Goal: Task Accomplishment & Management: Use online tool/utility

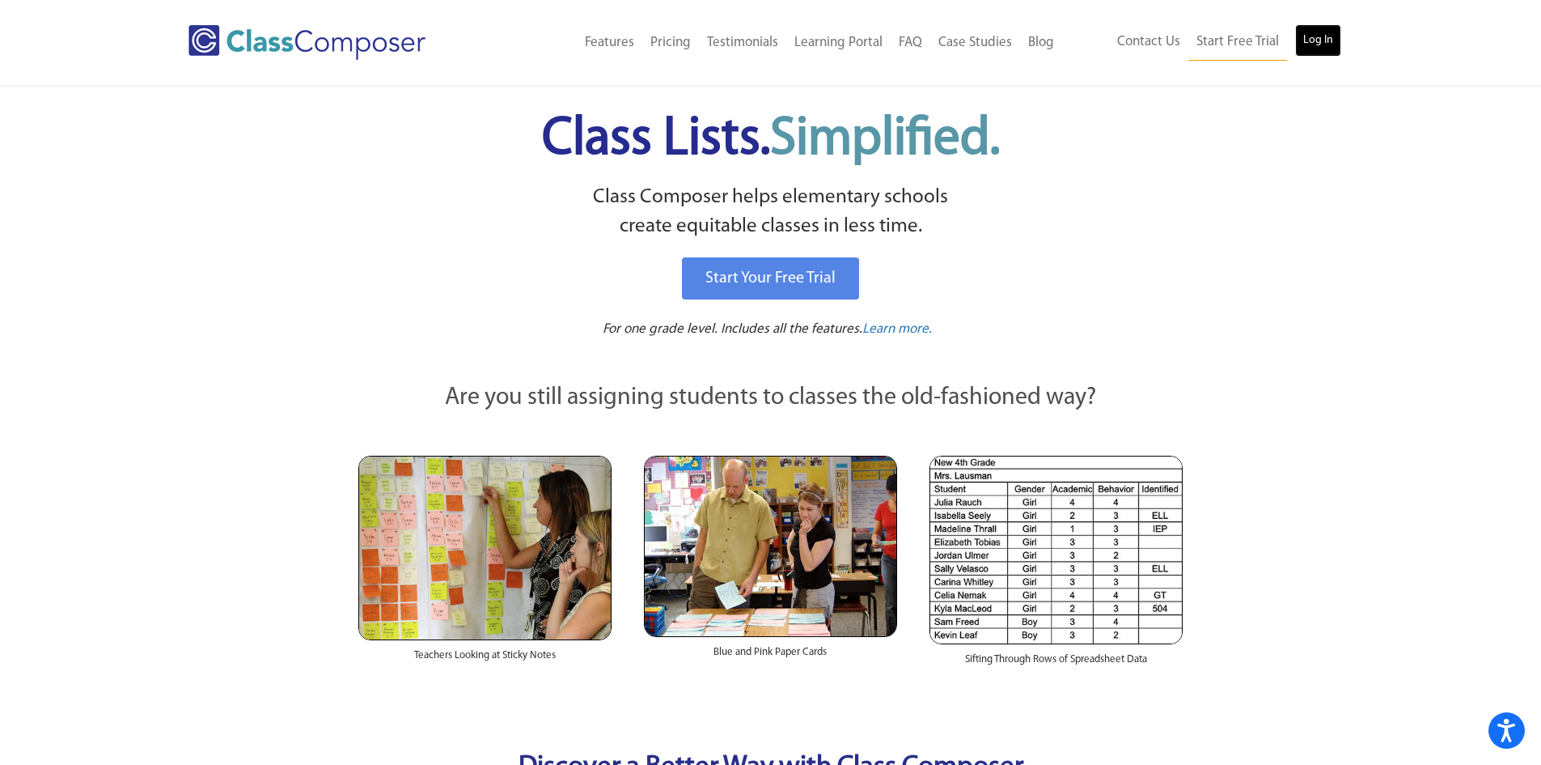
click at [1318, 49] on link "Log In" at bounding box center [1318, 40] width 46 height 32
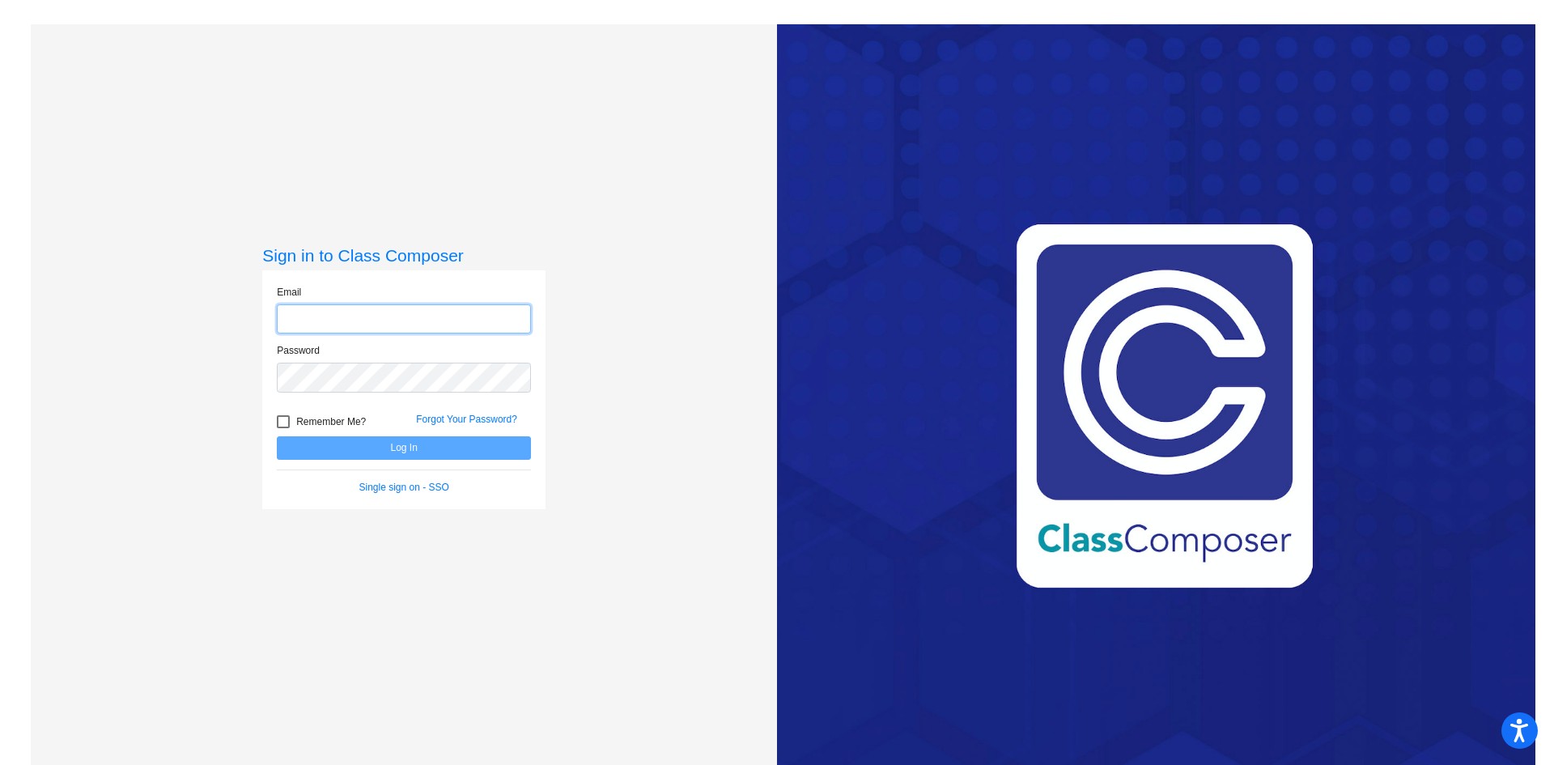
type input "[EMAIL_ADDRESS][DOMAIN_NAME]"
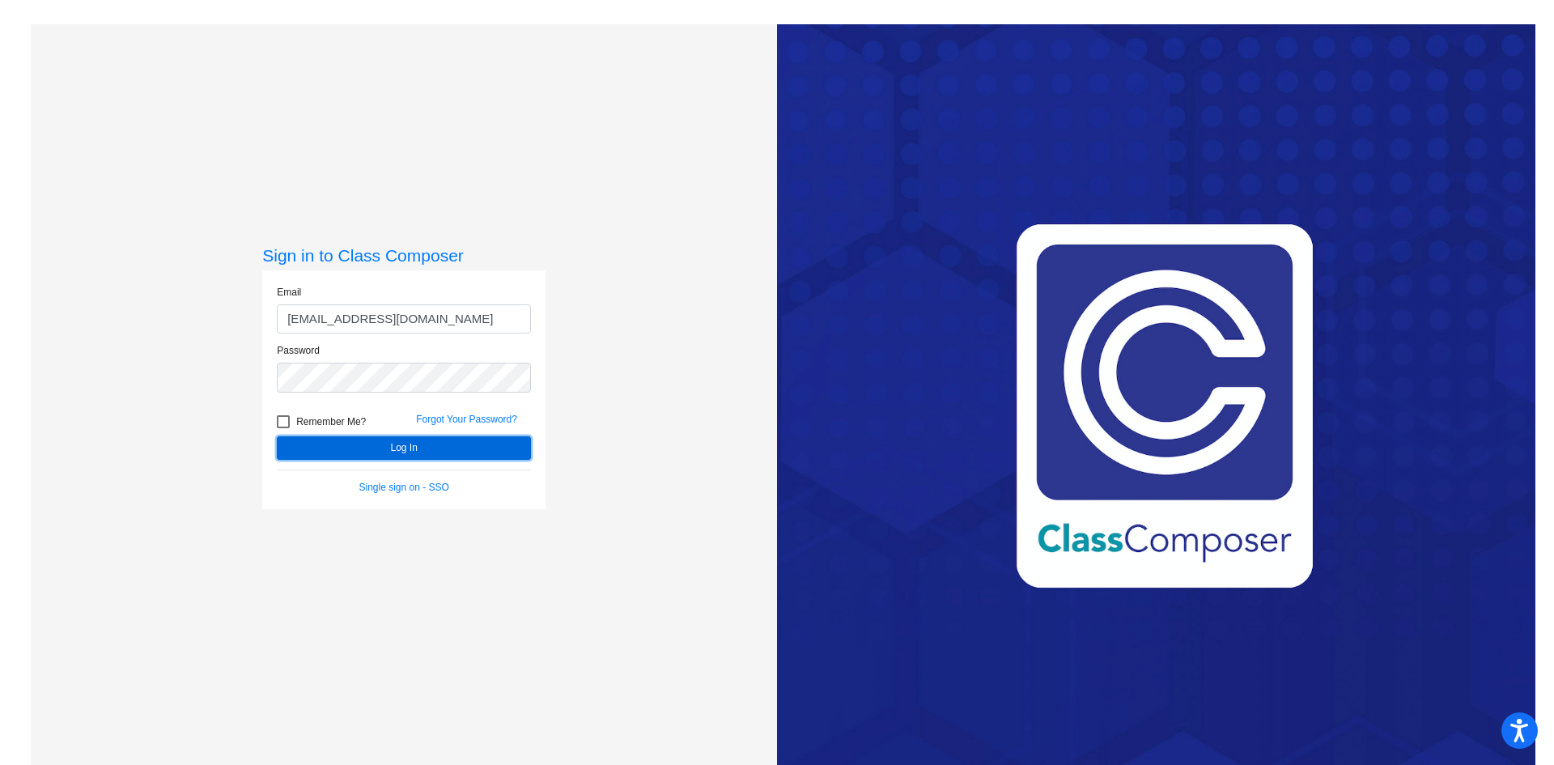
click at [401, 443] on button "Log In" at bounding box center [404, 447] width 254 height 23
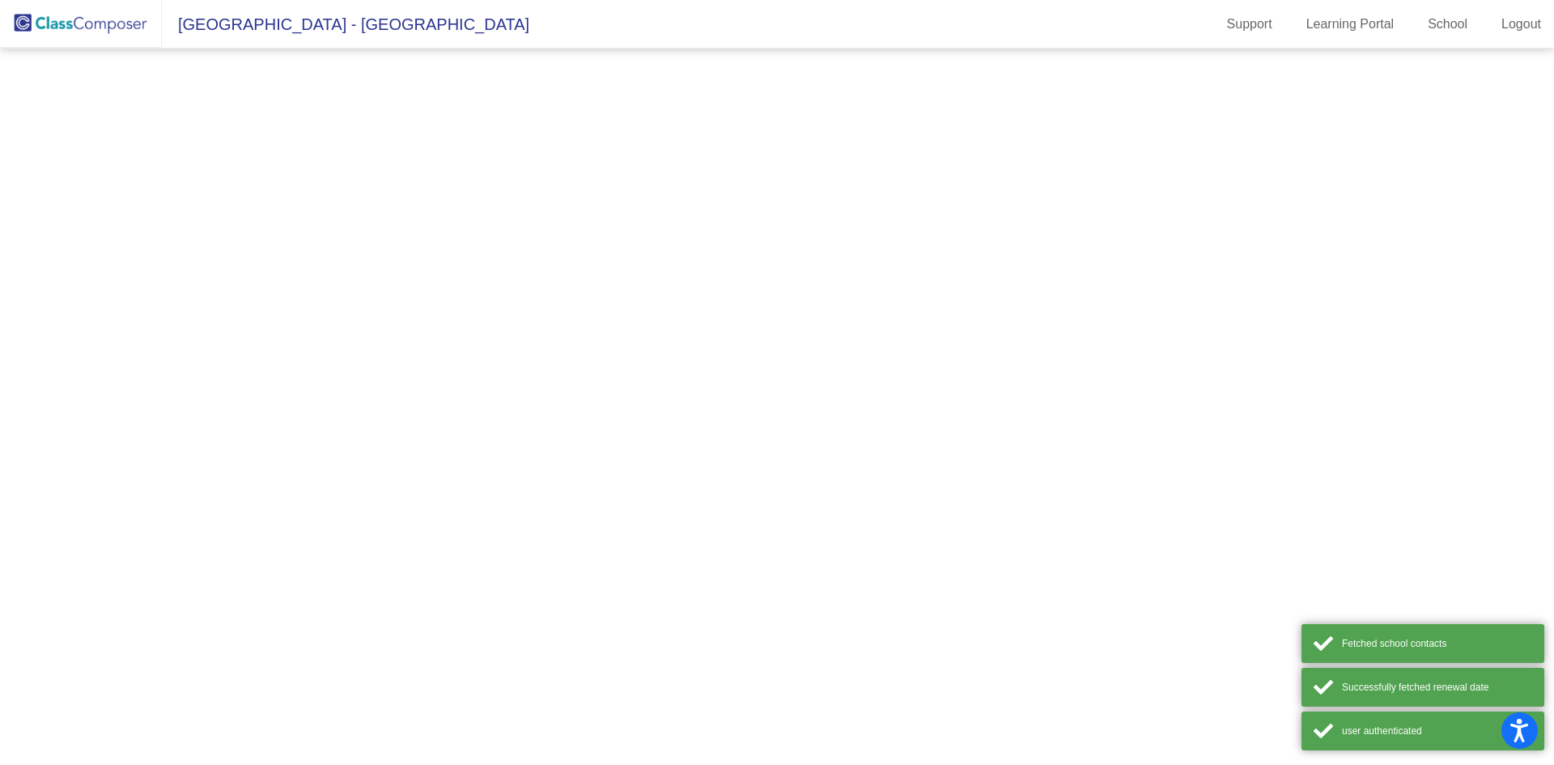
click at [400, 444] on mat-sidenav-content at bounding box center [777, 407] width 1554 height 716
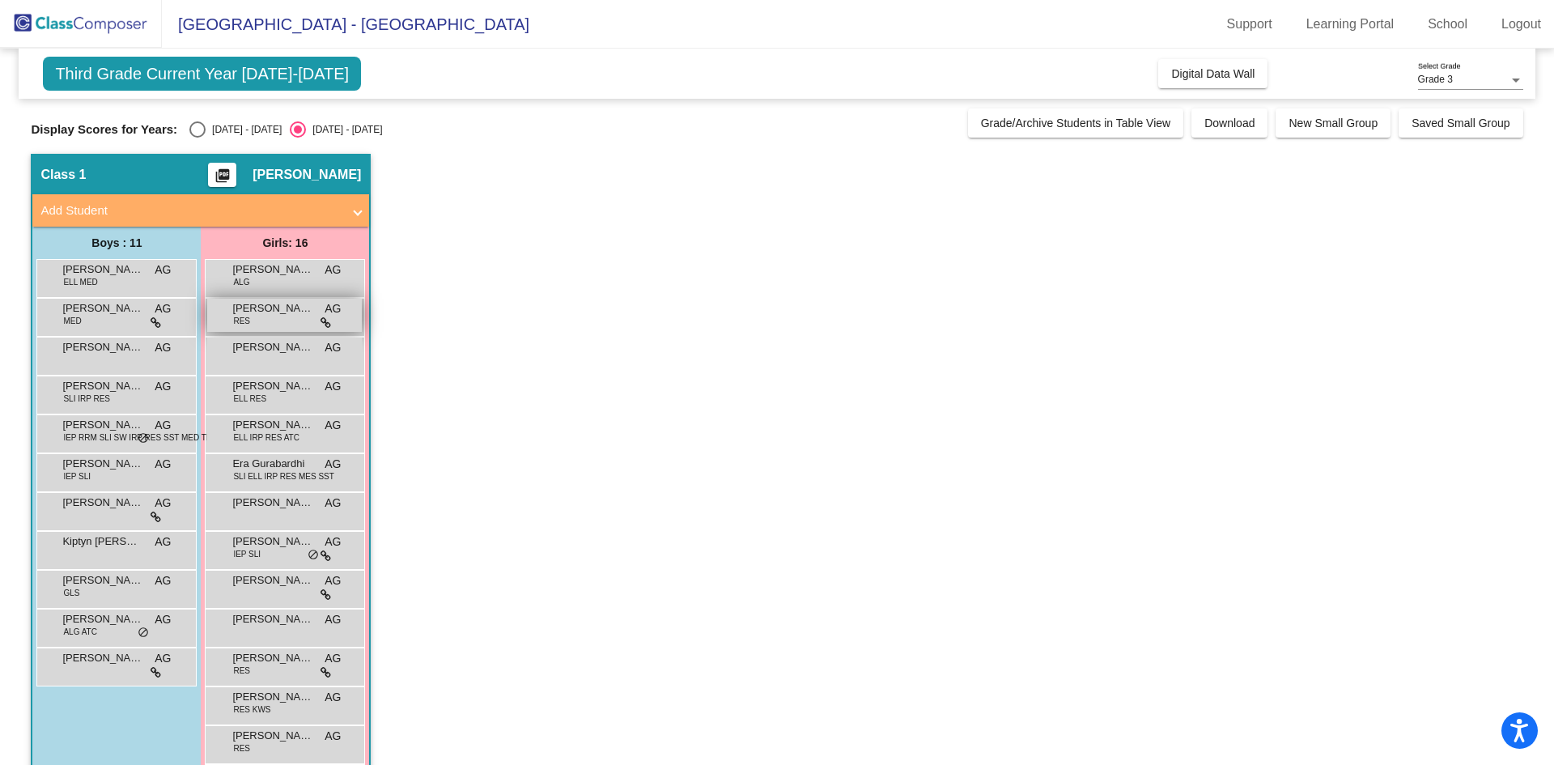
click at [299, 321] on div "[PERSON_NAME] RES AG lock do_not_disturb_alt" at bounding box center [284, 315] width 155 height 33
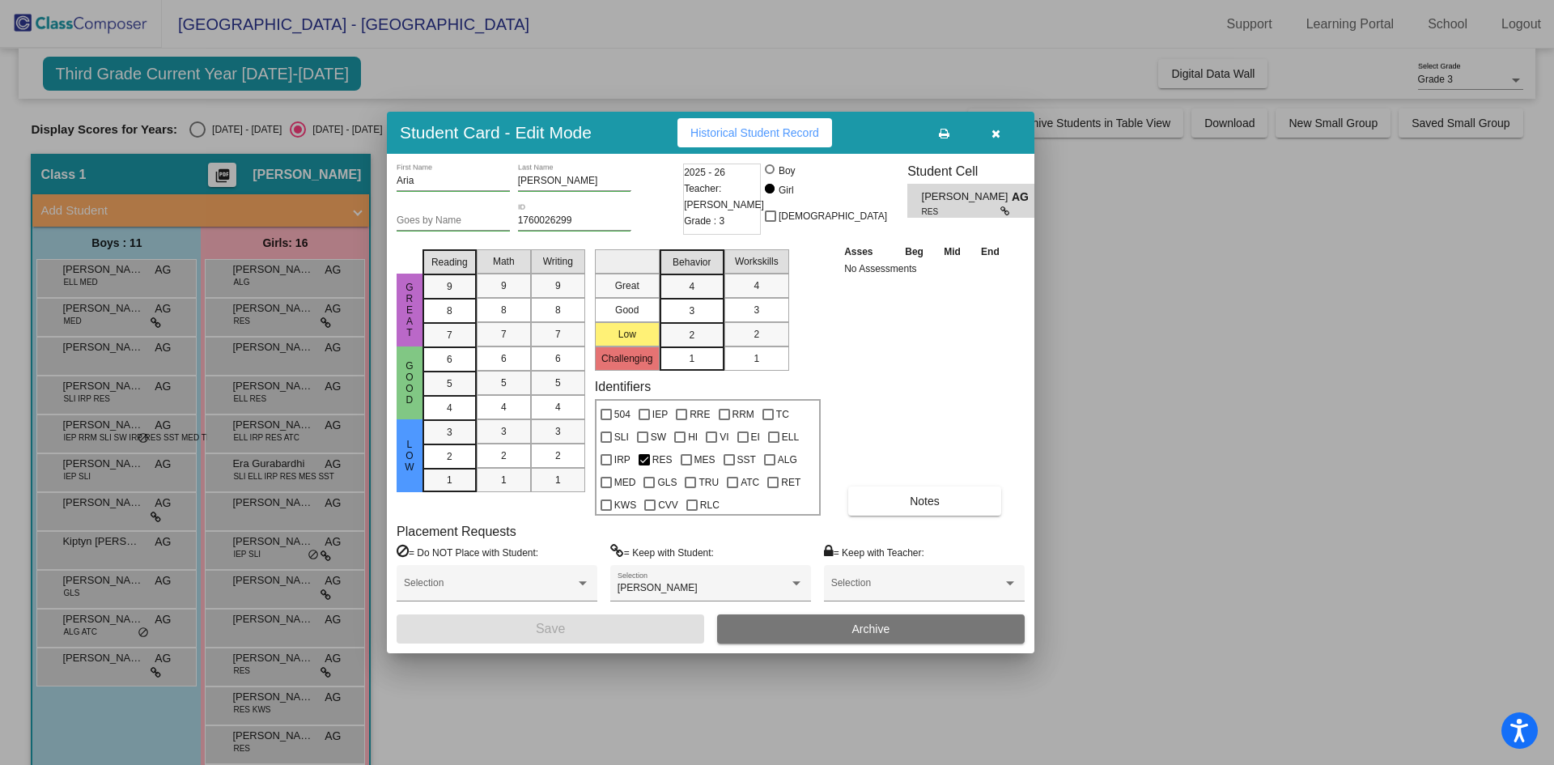
click at [197, 127] on div at bounding box center [777, 382] width 1554 height 765
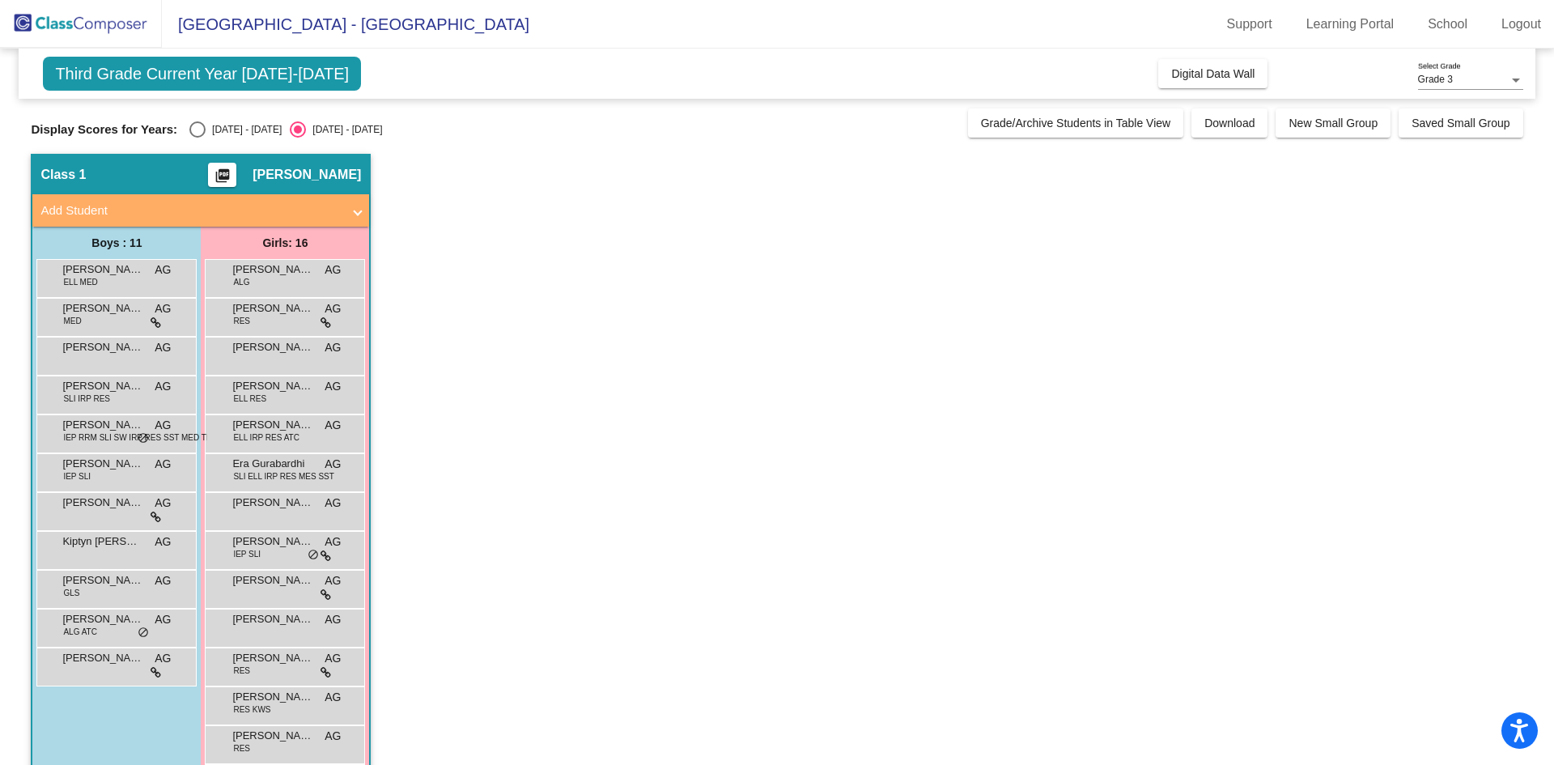
click at [197, 129] on div "Select an option" at bounding box center [197, 129] width 16 height 16
click at [197, 138] on input "[DATE] - [DATE]" at bounding box center [197, 138] width 1 height 1
radio input "true"
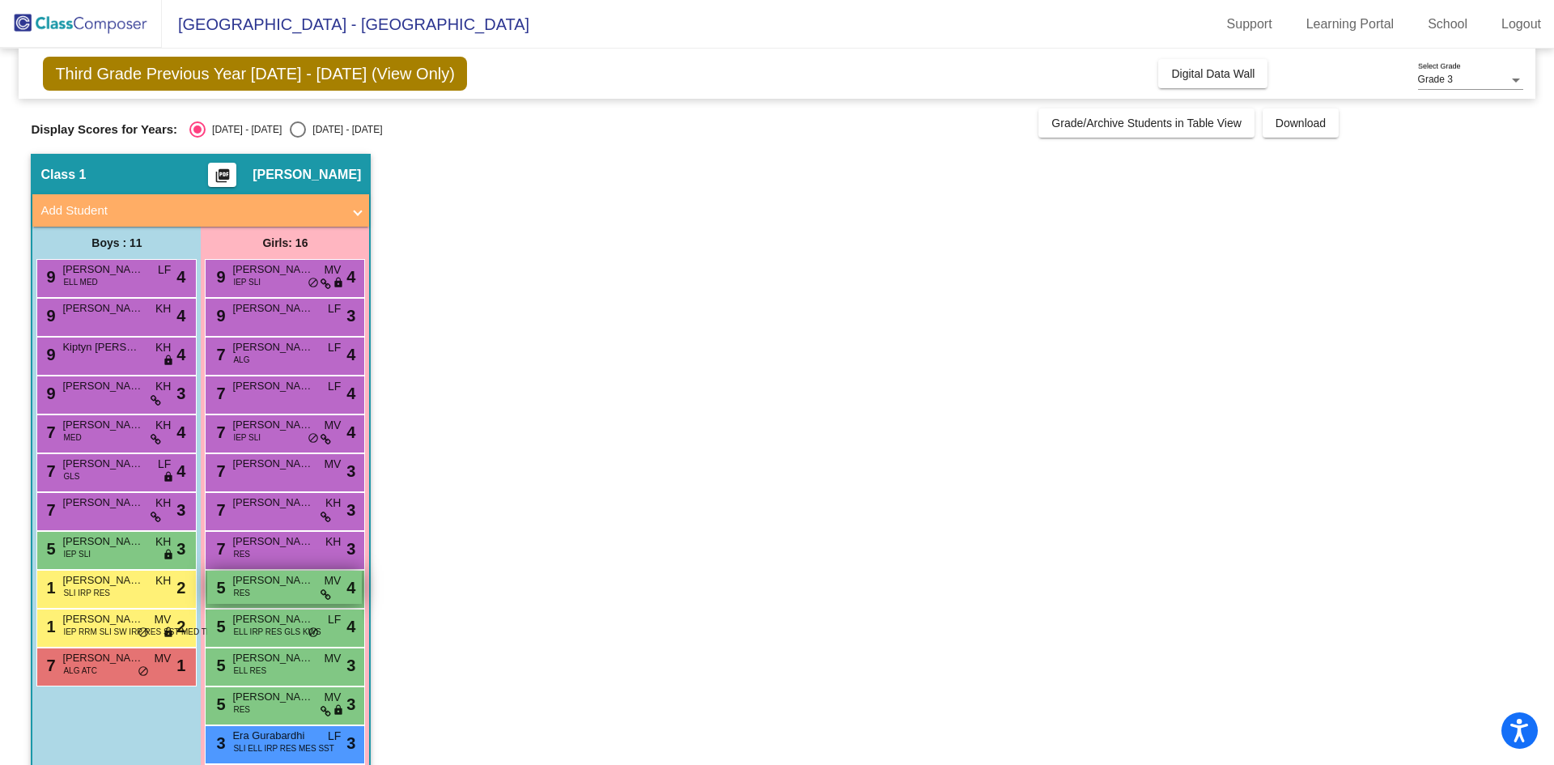
click at [290, 588] on div "5 [PERSON_NAME] RES MV lock do_not_disturb_alt 4" at bounding box center [284, 586] width 155 height 33
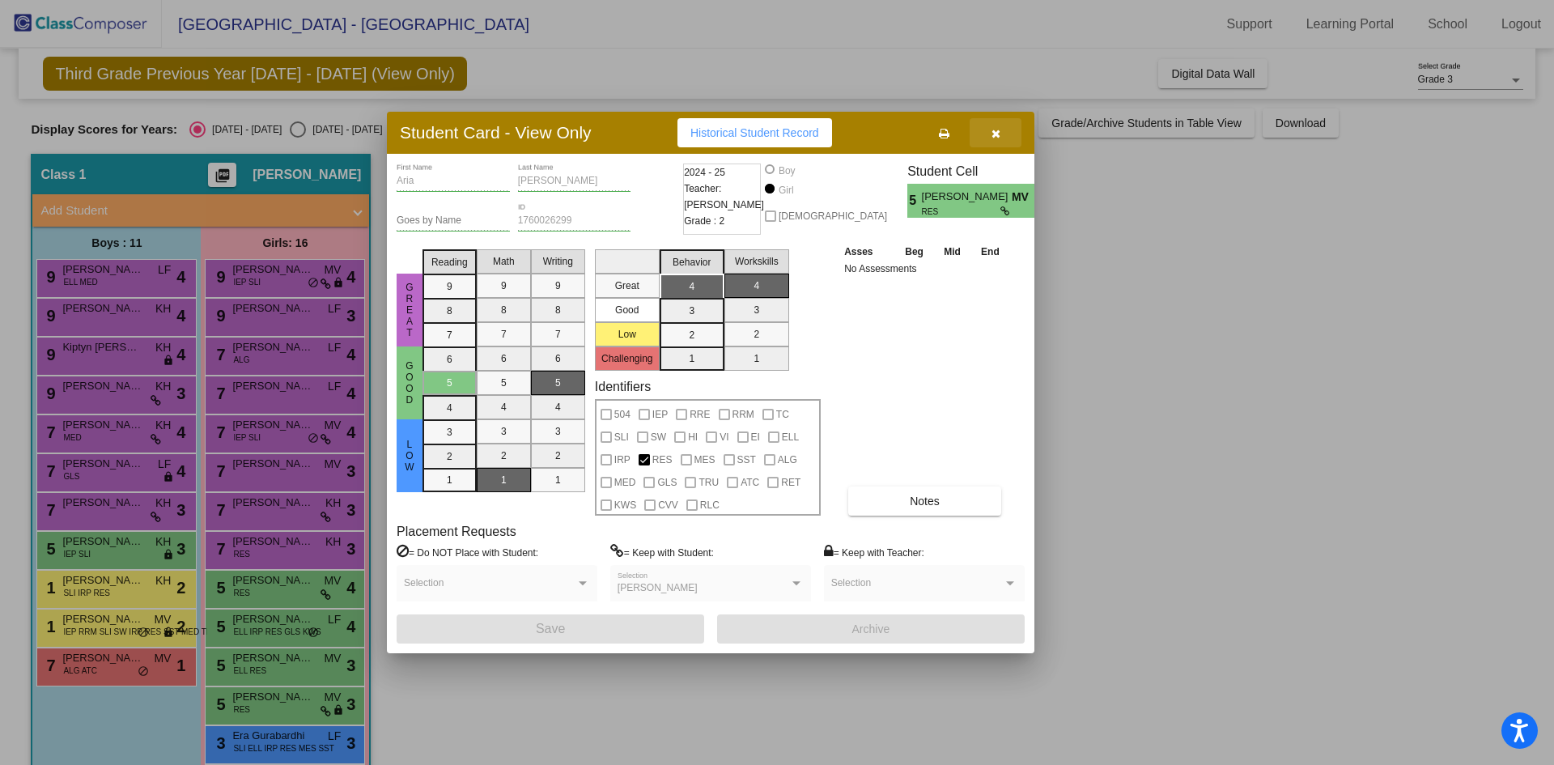
click at [994, 134] on icon "button" at bounding box center [995, 133] width 9 height 11
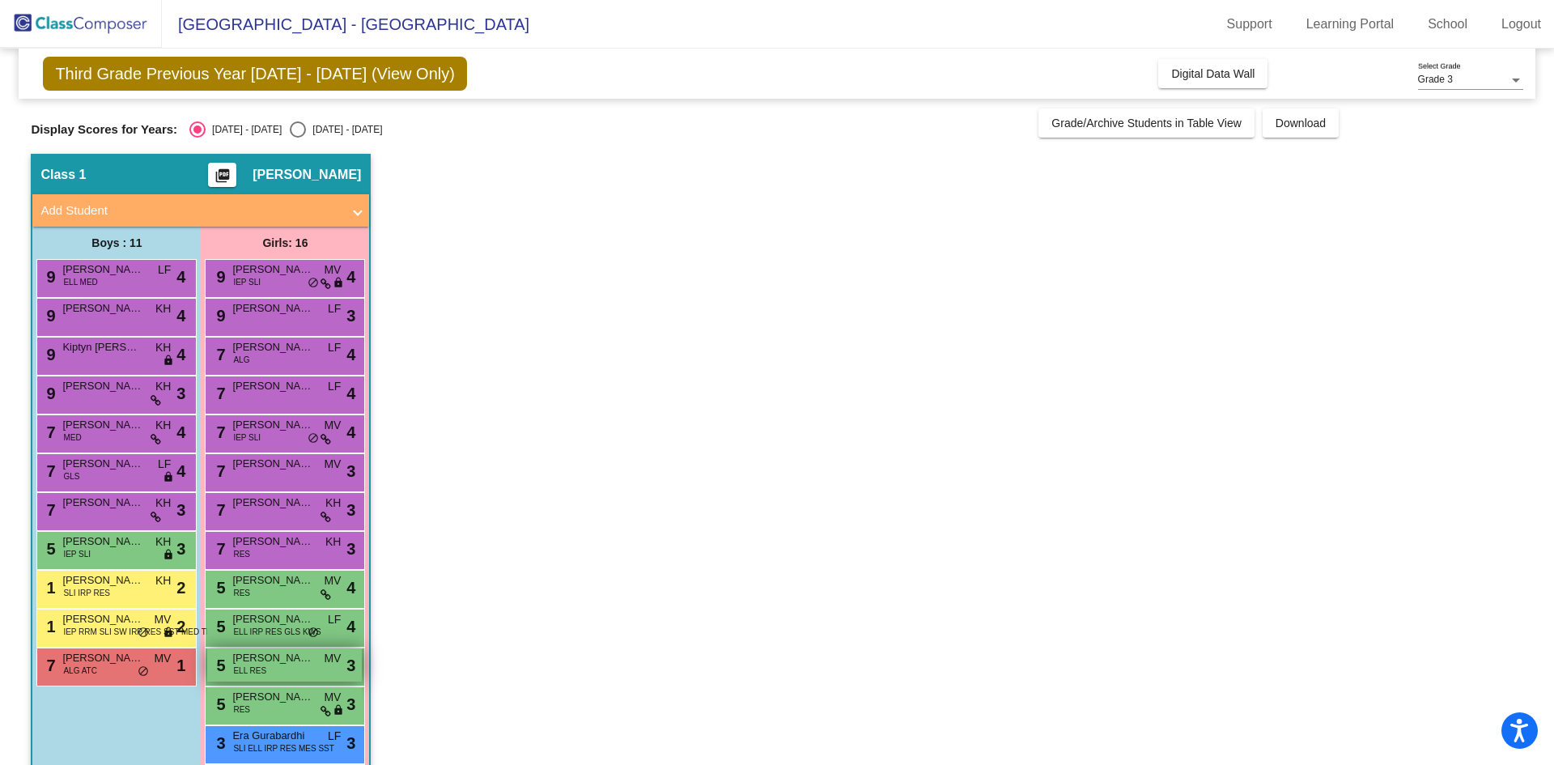
click at [269, 669] on div "5 [PERSON_NAME] ELL RES MV lock do_not_disturb_alt 3" at bounding box center [284, 664] width 155 height 33
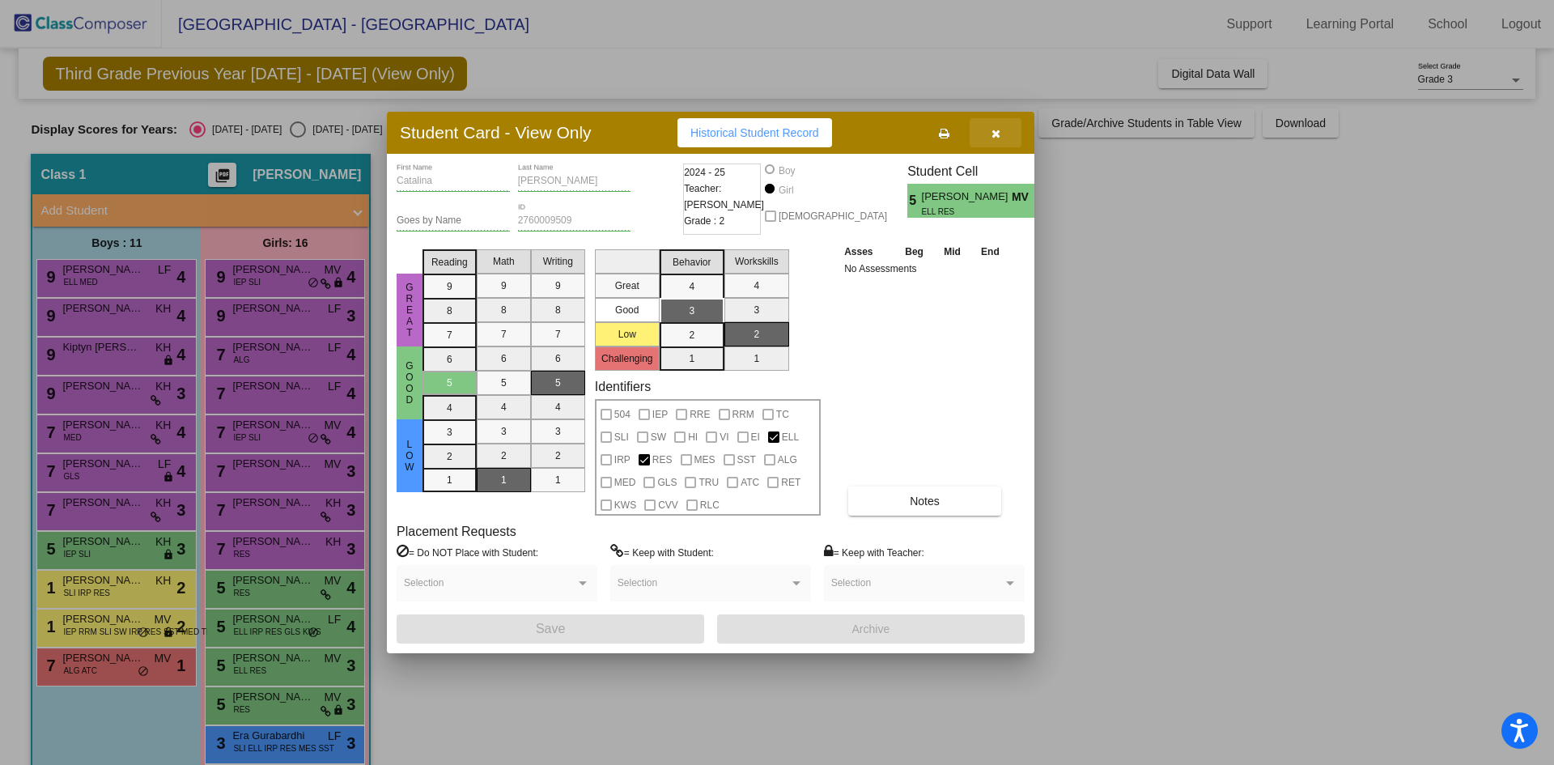
click at [998, 134] on icon "button" at bounding box center [995, 133] width 9 height 11
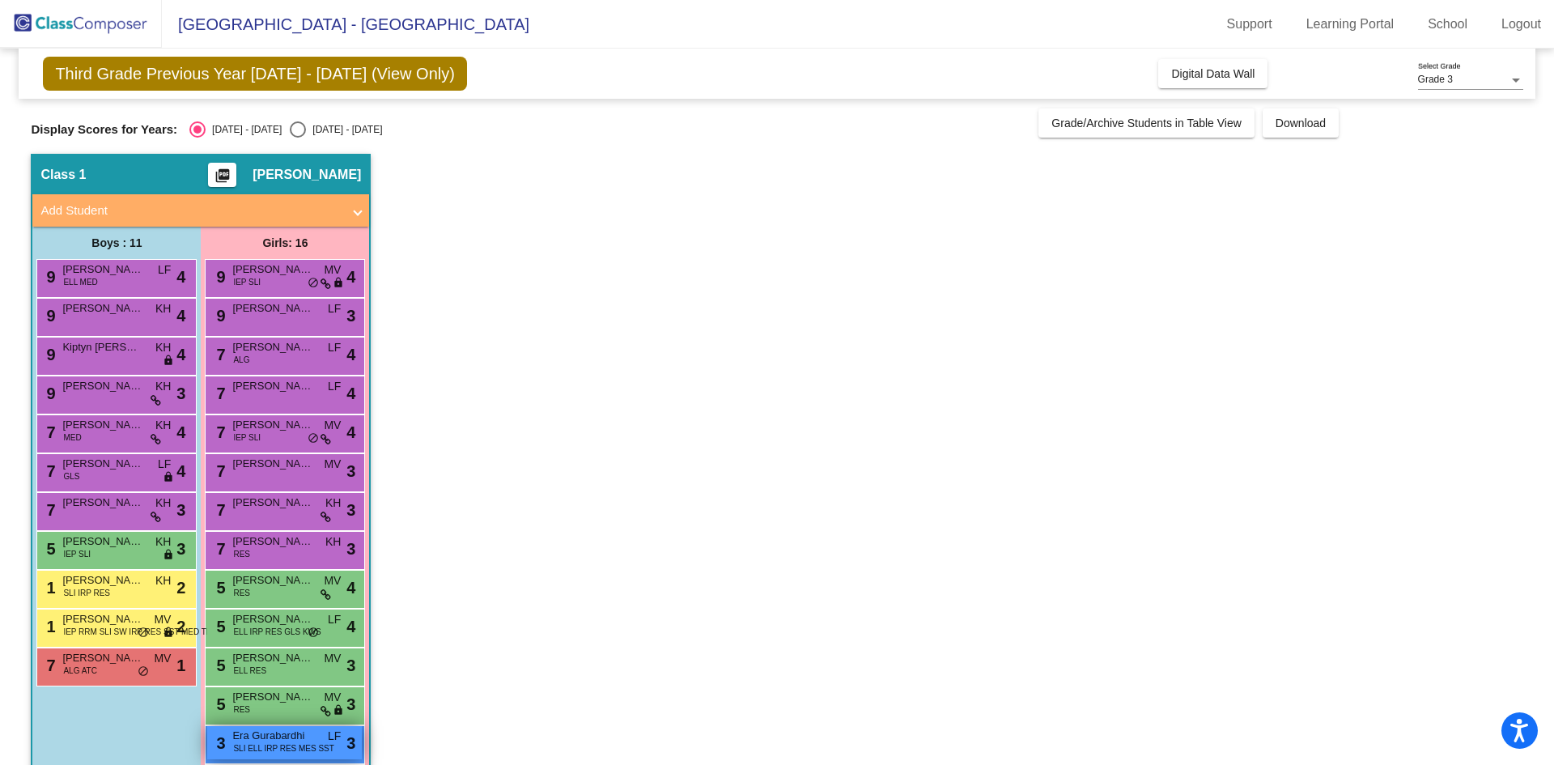
click at [283, 746] on span "SLI ELL IRP RES MES SST" at bounding box center [283, 748] width 101 height 12
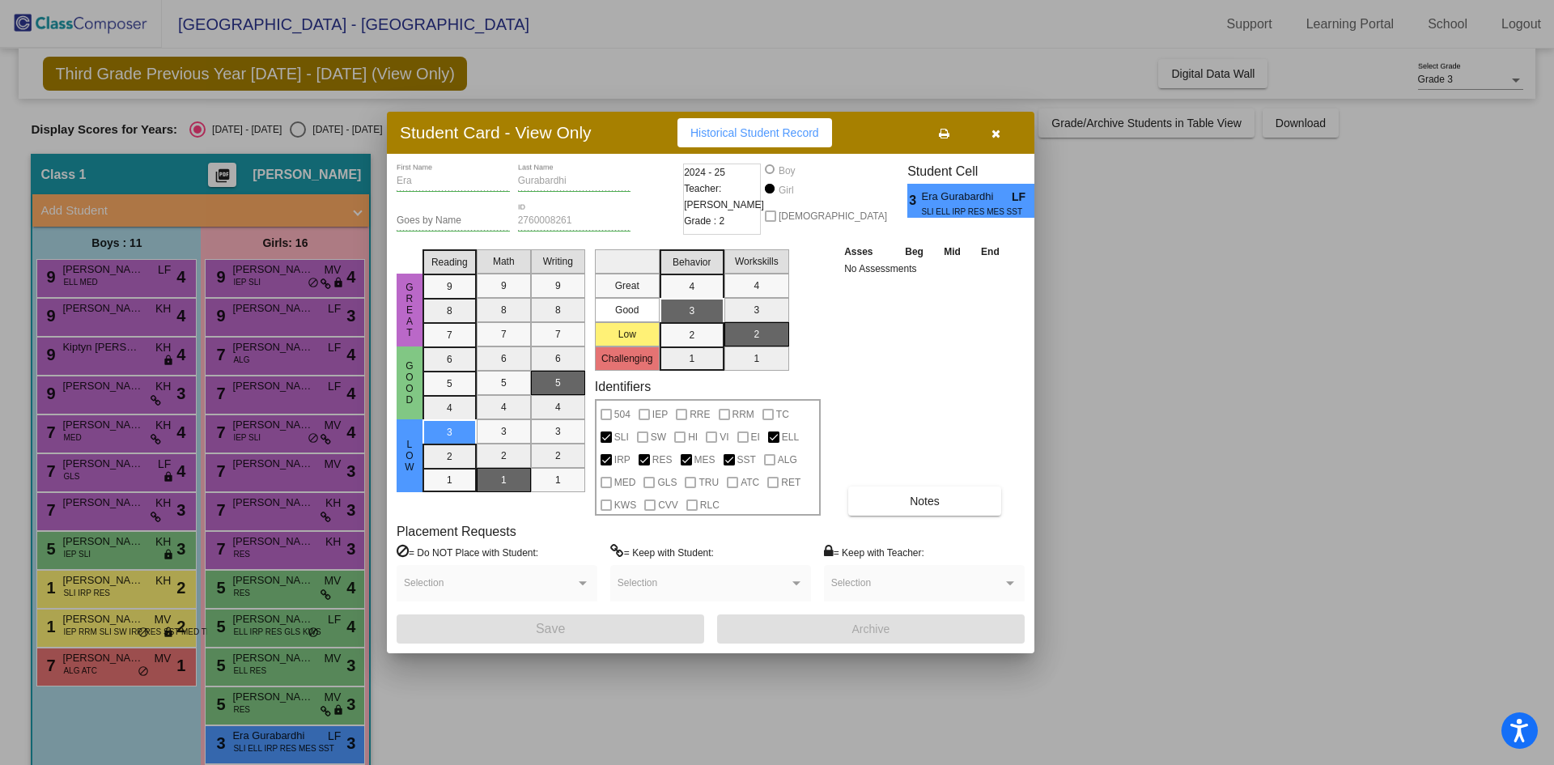
click at [253, 708] on div at bounding box center [777, 382] width 1554 height 765
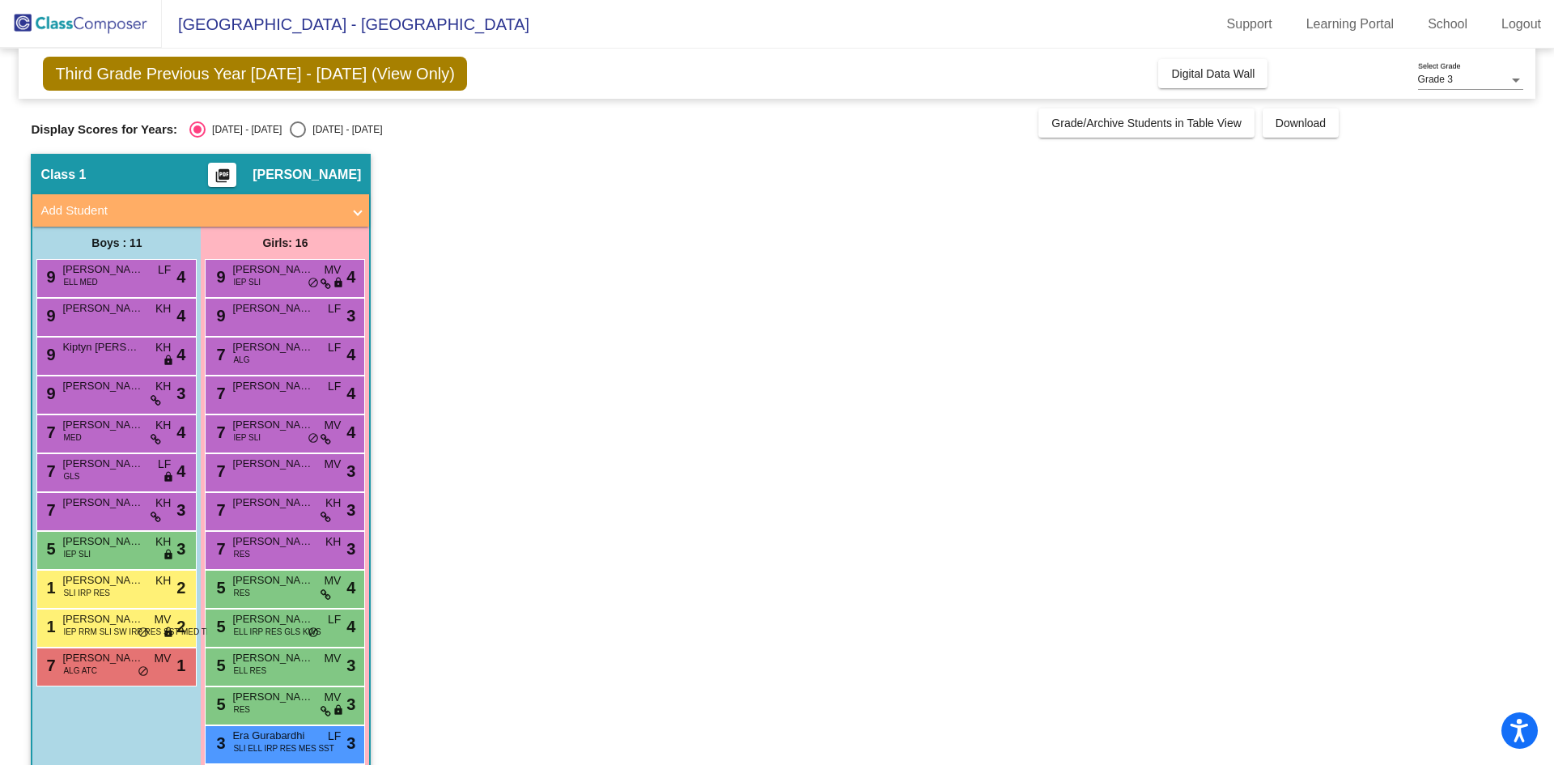
click at [253, 708] on div "5 [PERSON_NAME] RES MV lock do_not_disturb_alt 3" at bounding box center [284, 703] width 155 height 33
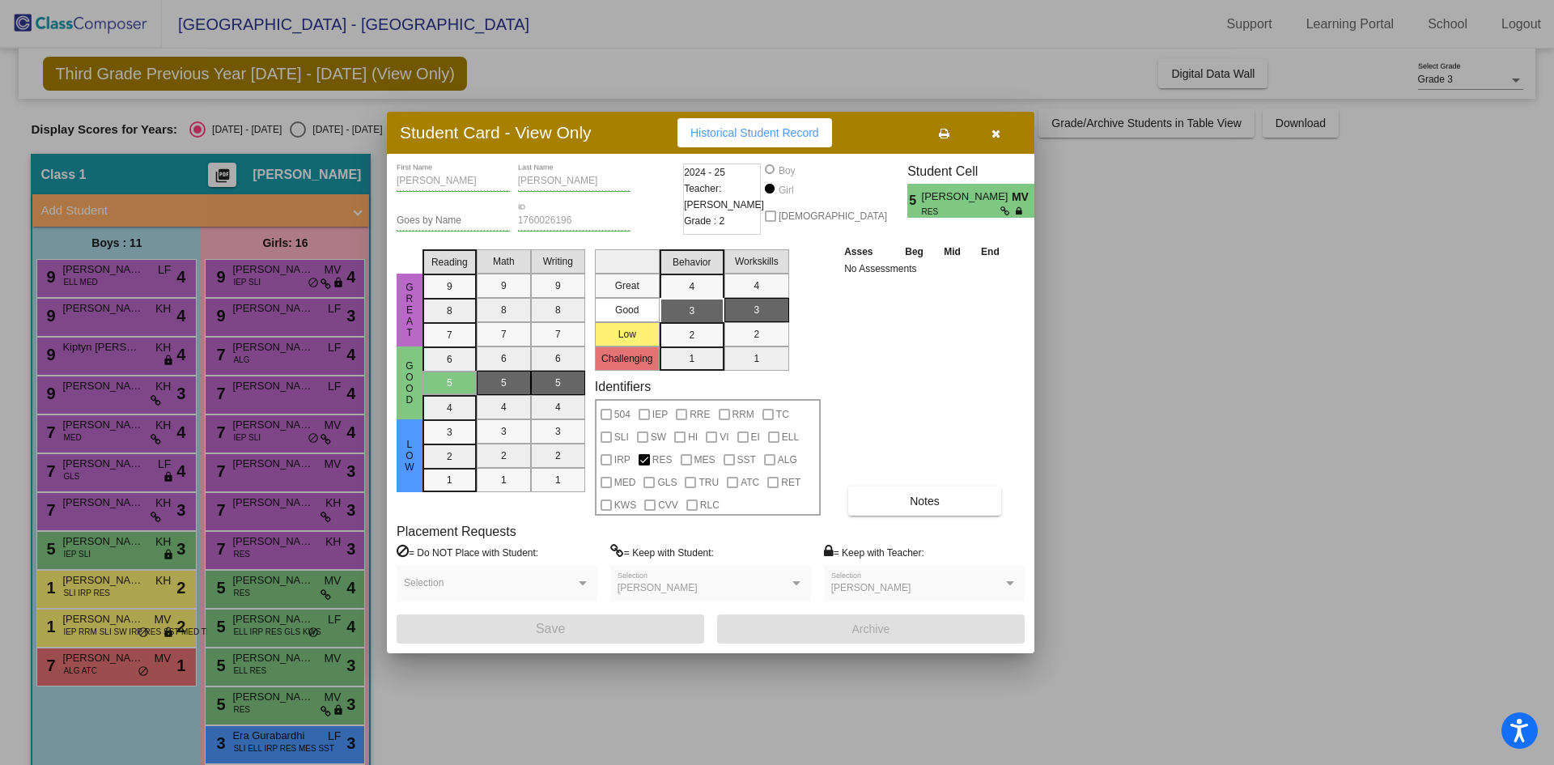
click at [112, 556] on div at bounding box center [777, 382] width 1554 height 765
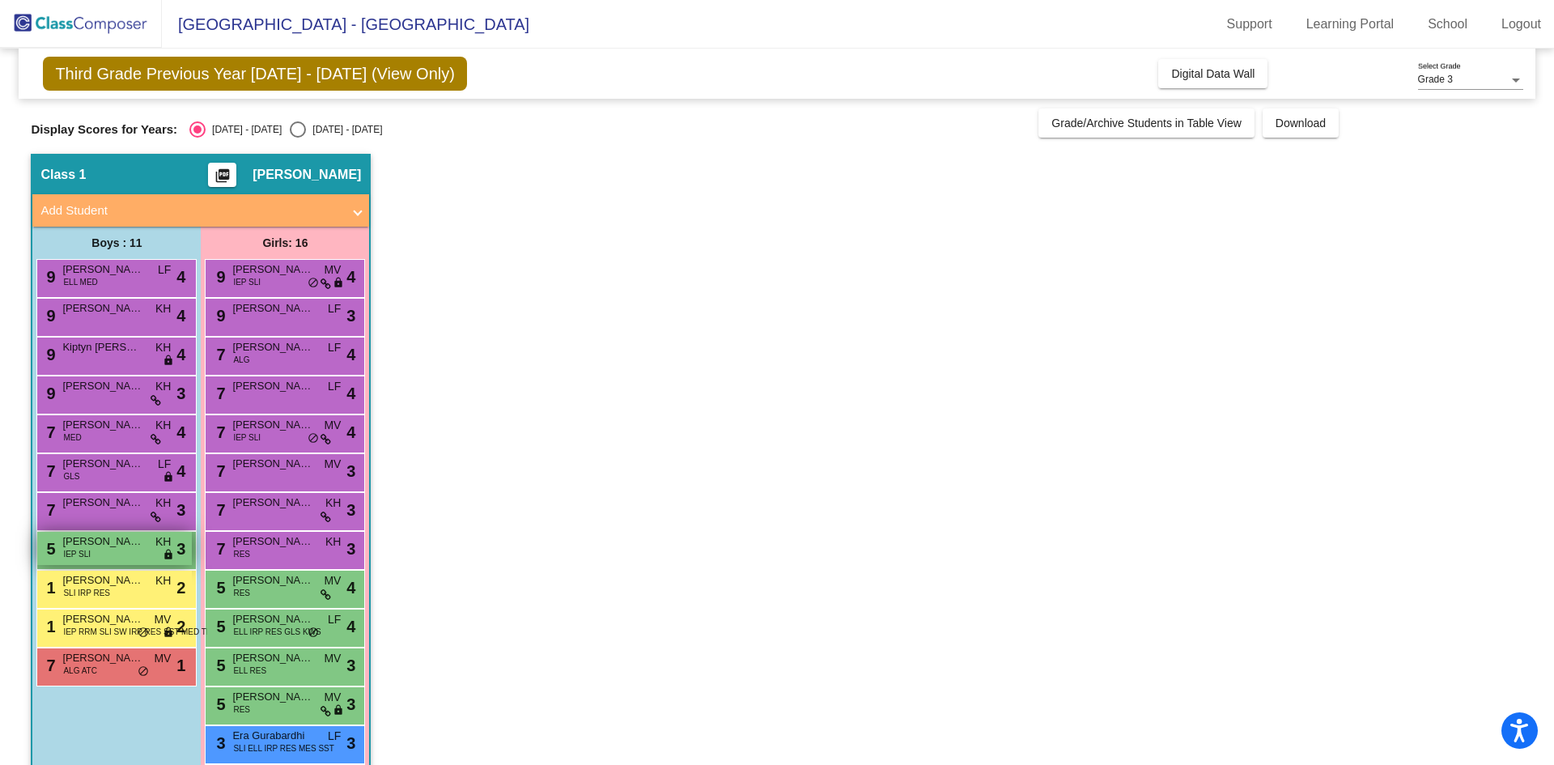
click at [112, 553] on div "5 [PERSON_NAME] IEP SLI KH lock do_not_disturb_alt 3" at bounding box center [114, 548] width 155 height 33
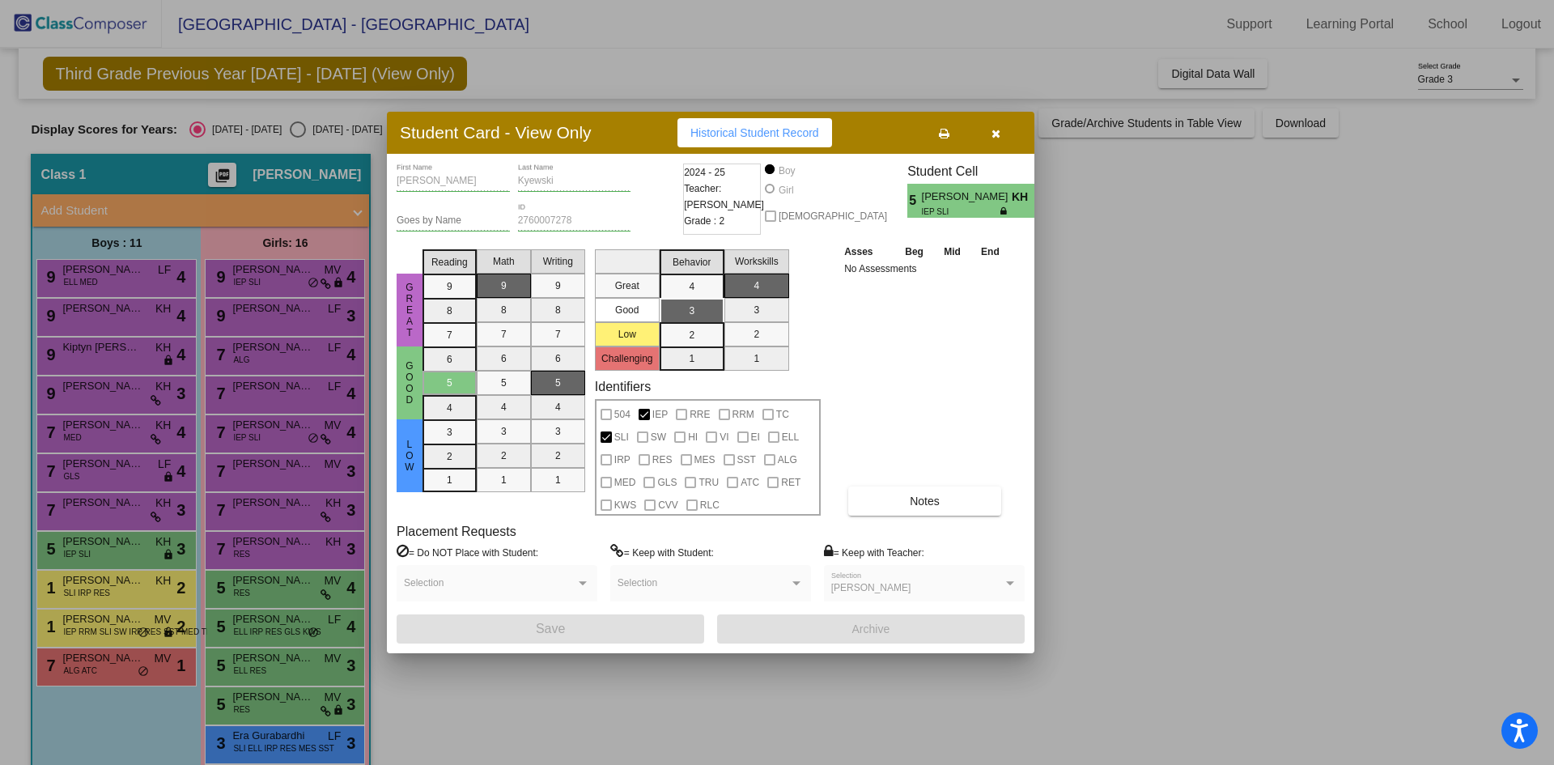
click at [113, 396] on div at bounding box center [777, 382] width 1554 height 765
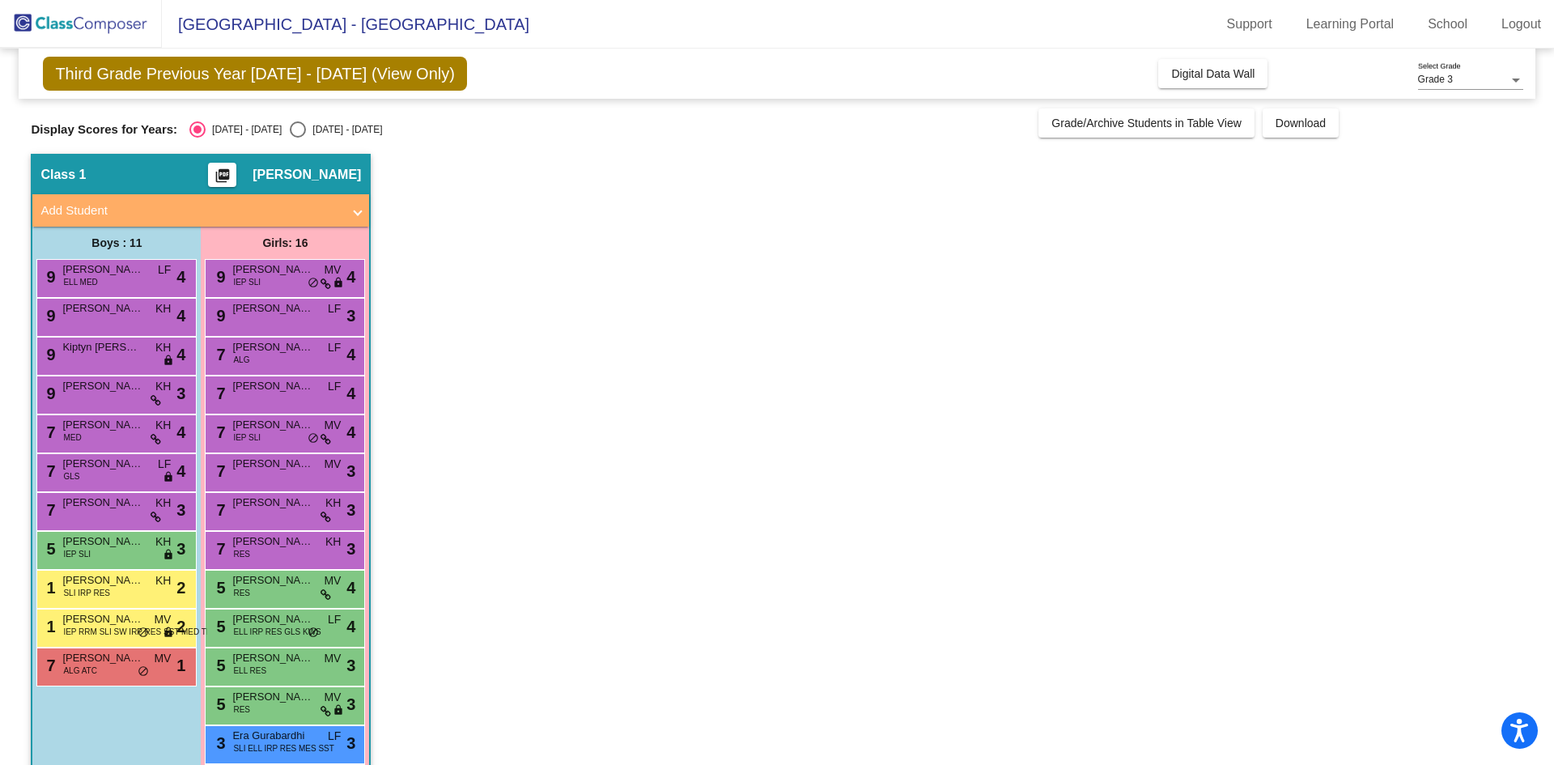
click at [113, 396] on div "9 [PERSON_NAME] KH lock do_not_disturb_alt 3" at bounding box center [114, 392] width 155 height 33
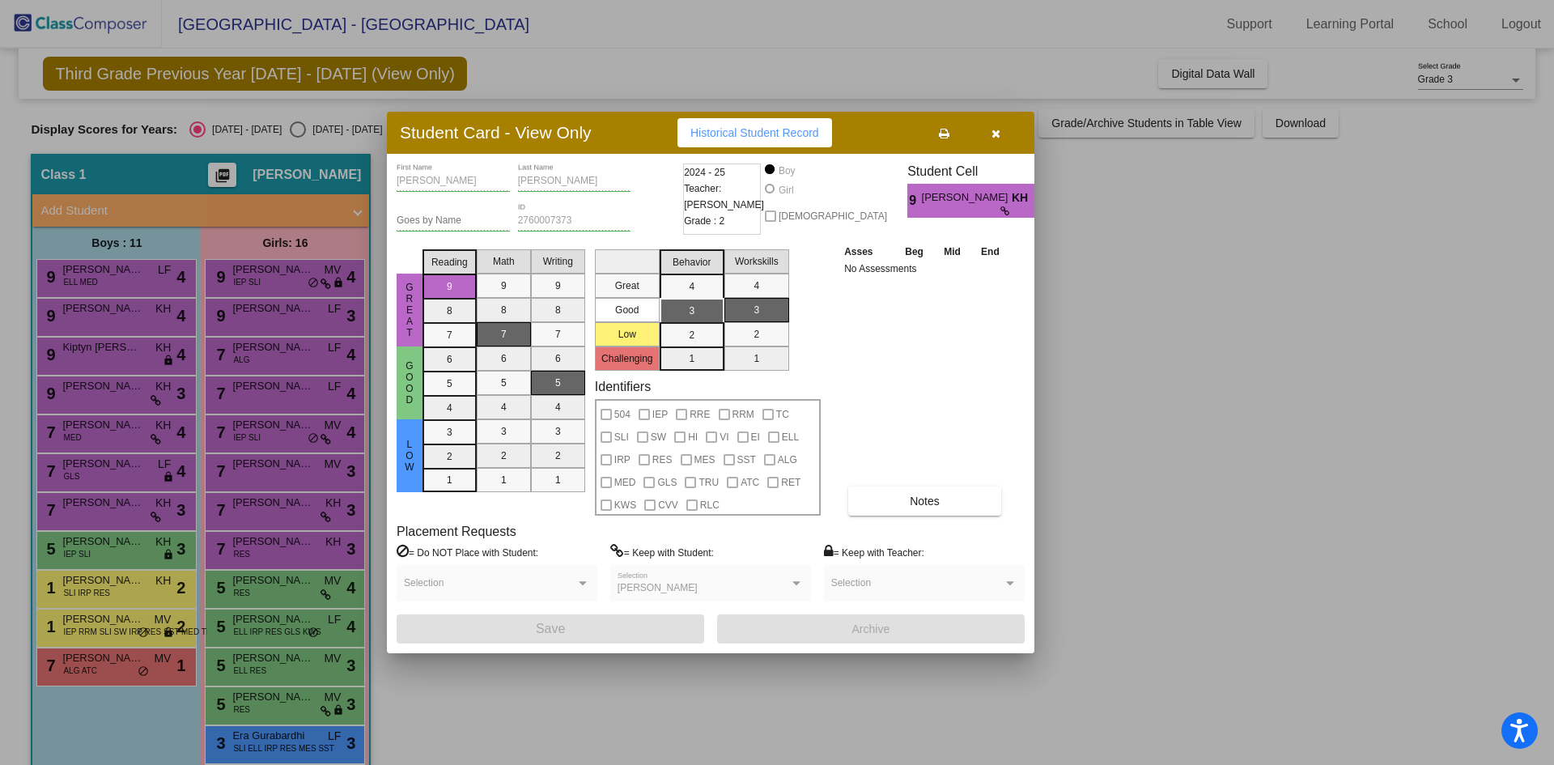
click at [255, 744] on div at bounding box center [777, 382] width 1554 height 765
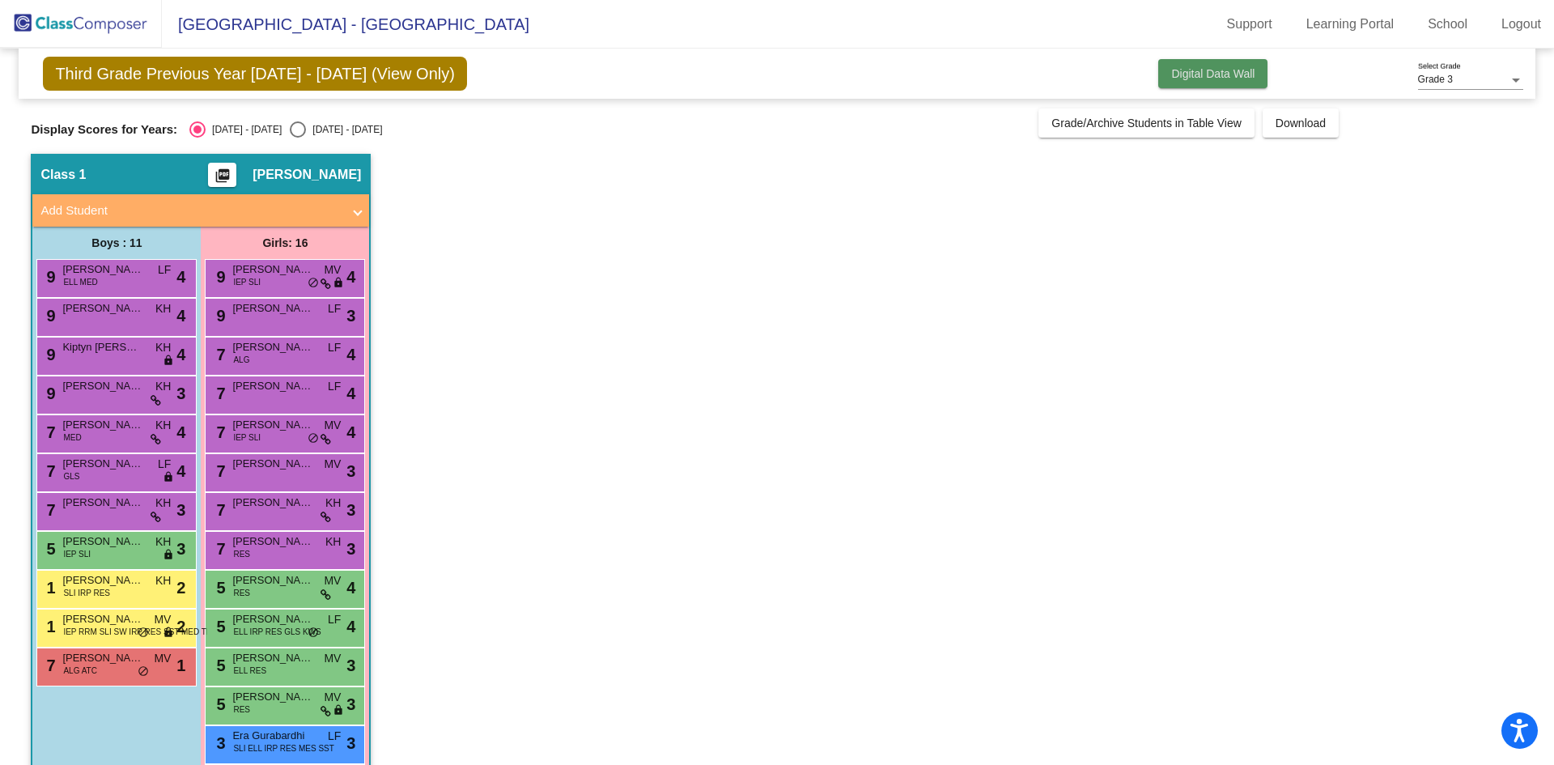
click at [1241, 78] on span "Digital Data Wall" at bounding box center [1212, 73] width 83 height 13
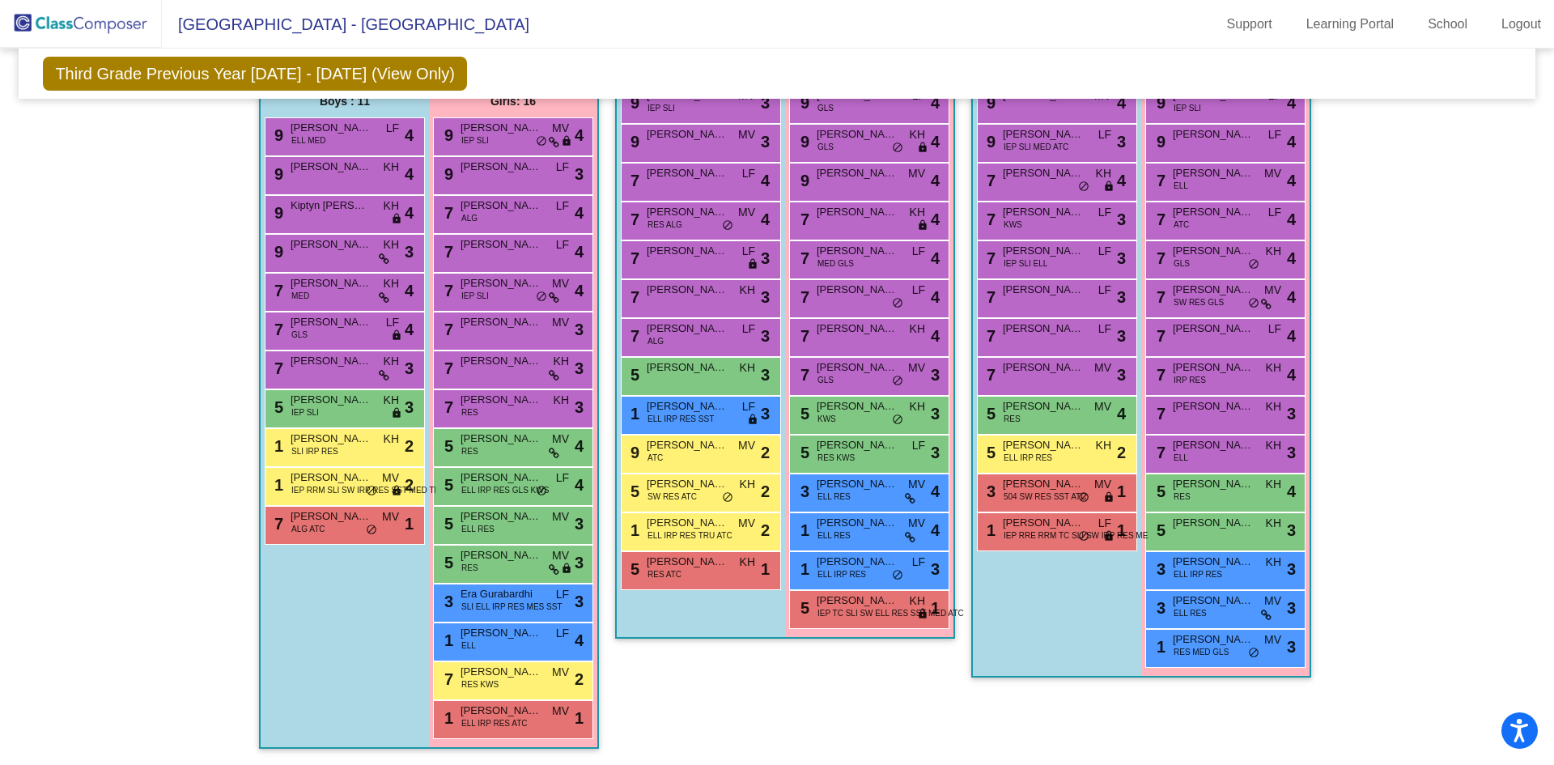
scroll to position [295, 0]
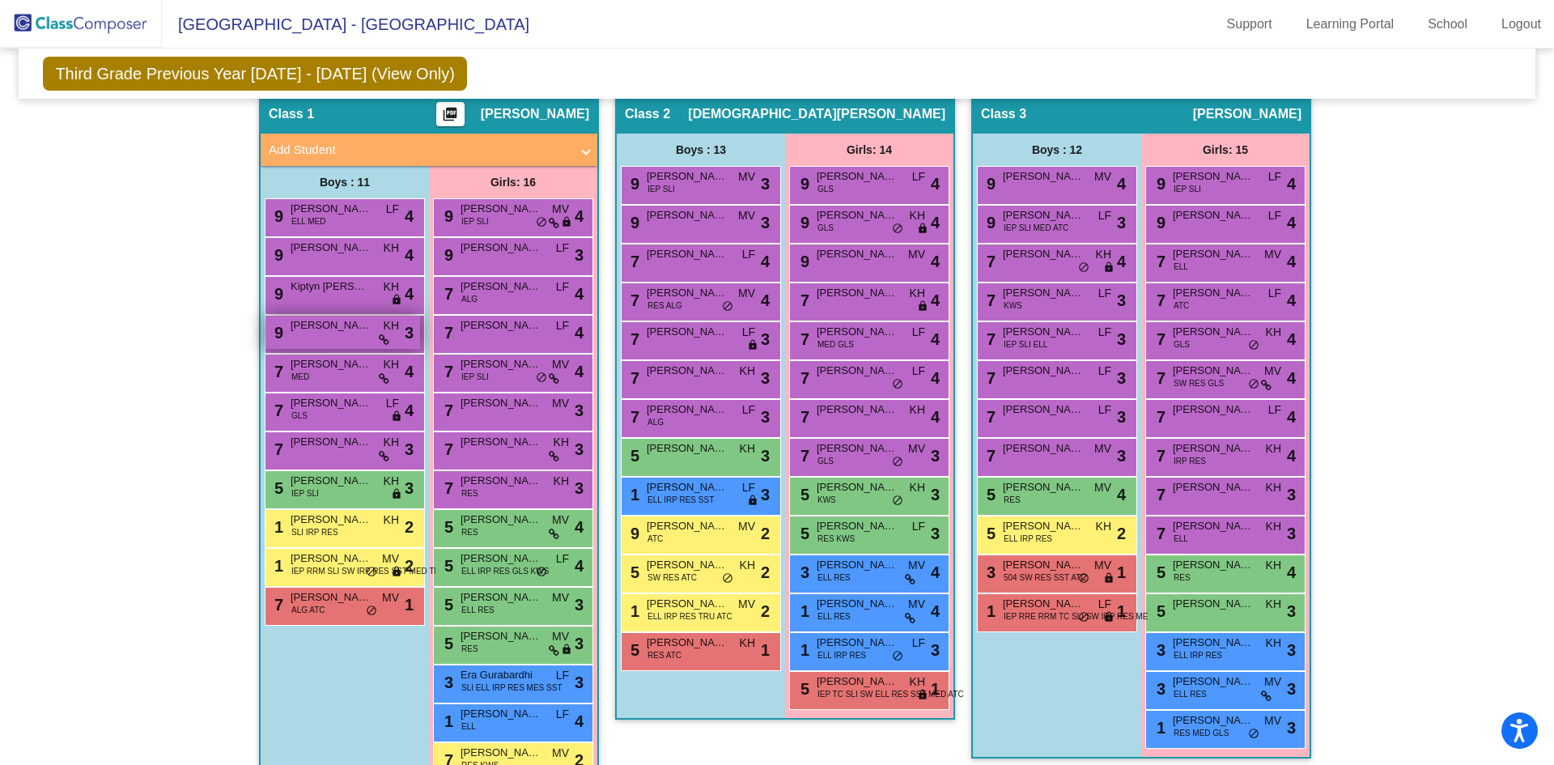
click at [383, 343] on icon at bounding box center [384, 339] width 11 height 11
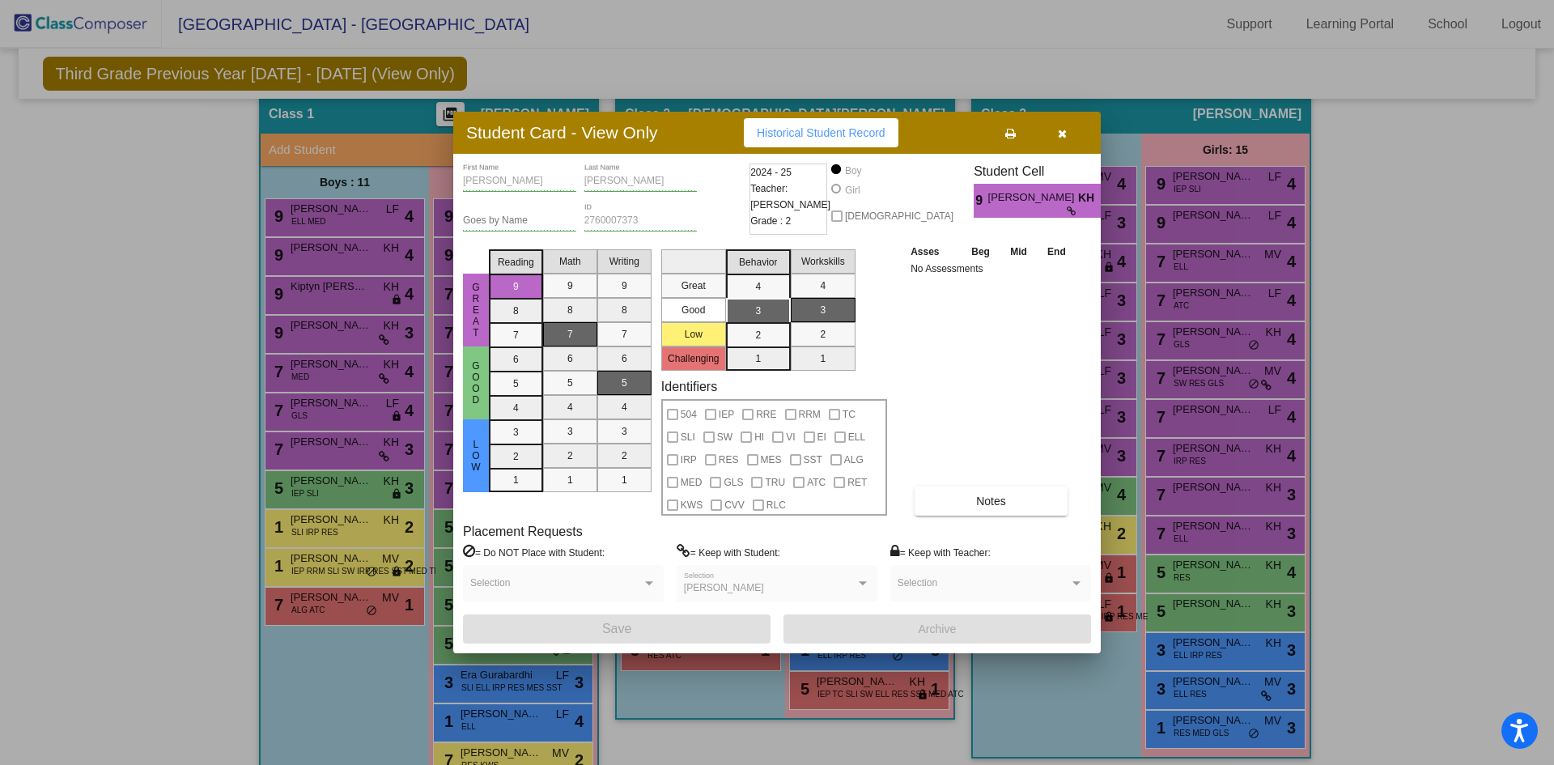
click at [1063, 130] on icon "button" at bounding box center [1062, 133] width 9 height 11
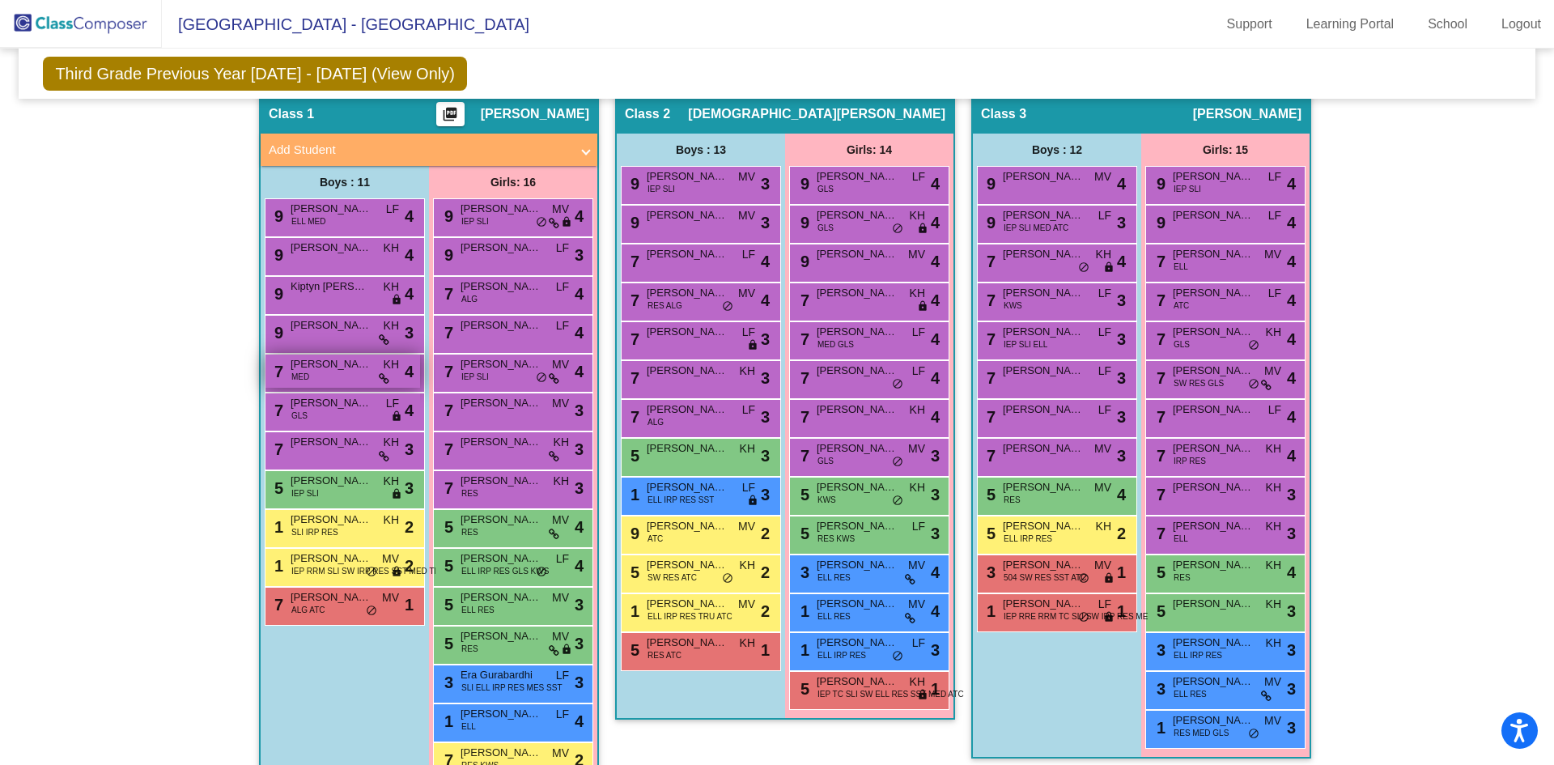
click at [384, 380] on icon at bounding box center [384, 378] width 11 height 11
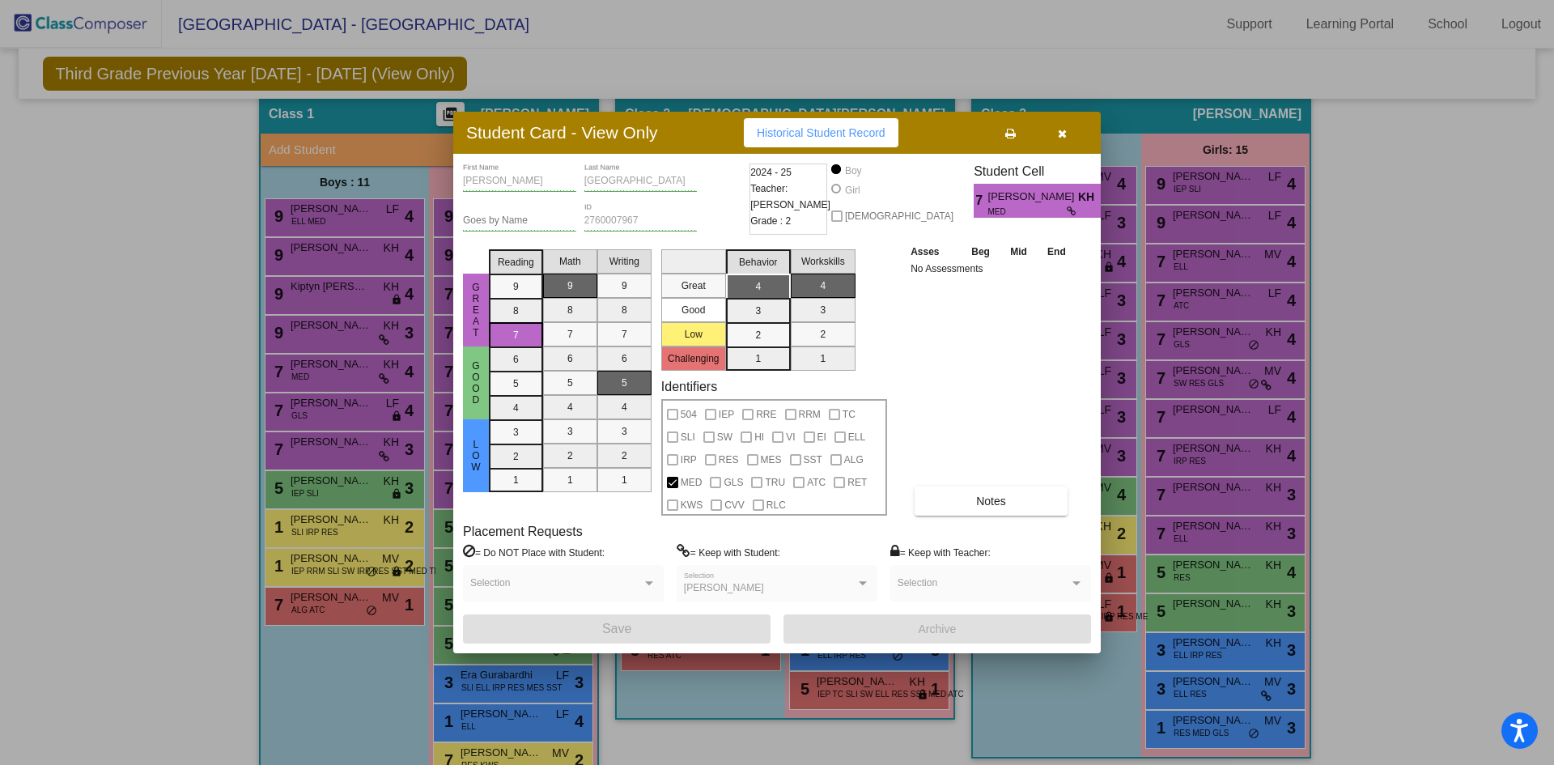
click at [1062, 131] on icon "button" at bounding box center [1062, 133] width 9 height 11
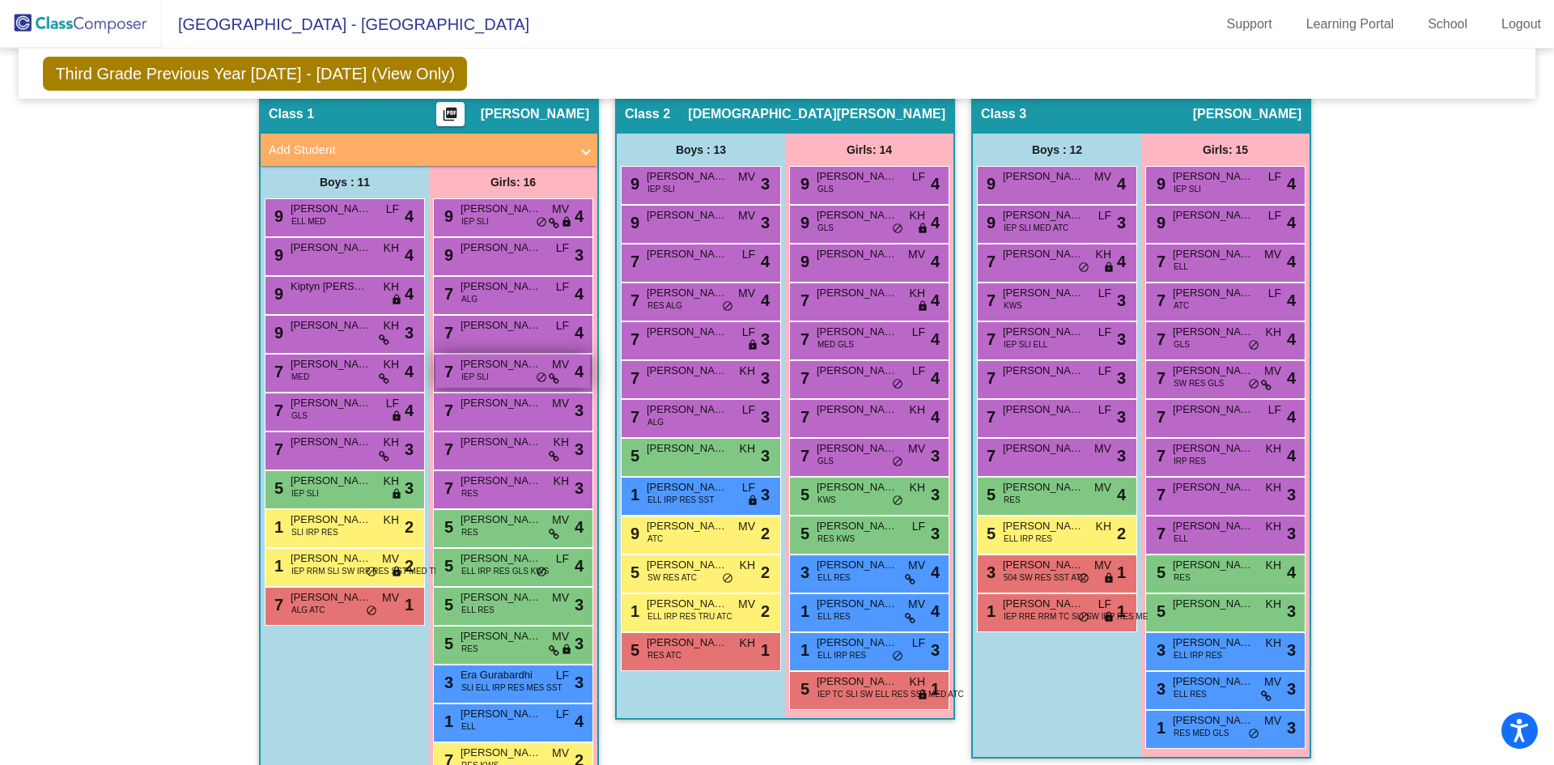
click at [552, 379] on icon at bounding box center [554, 378] width 11 height 11
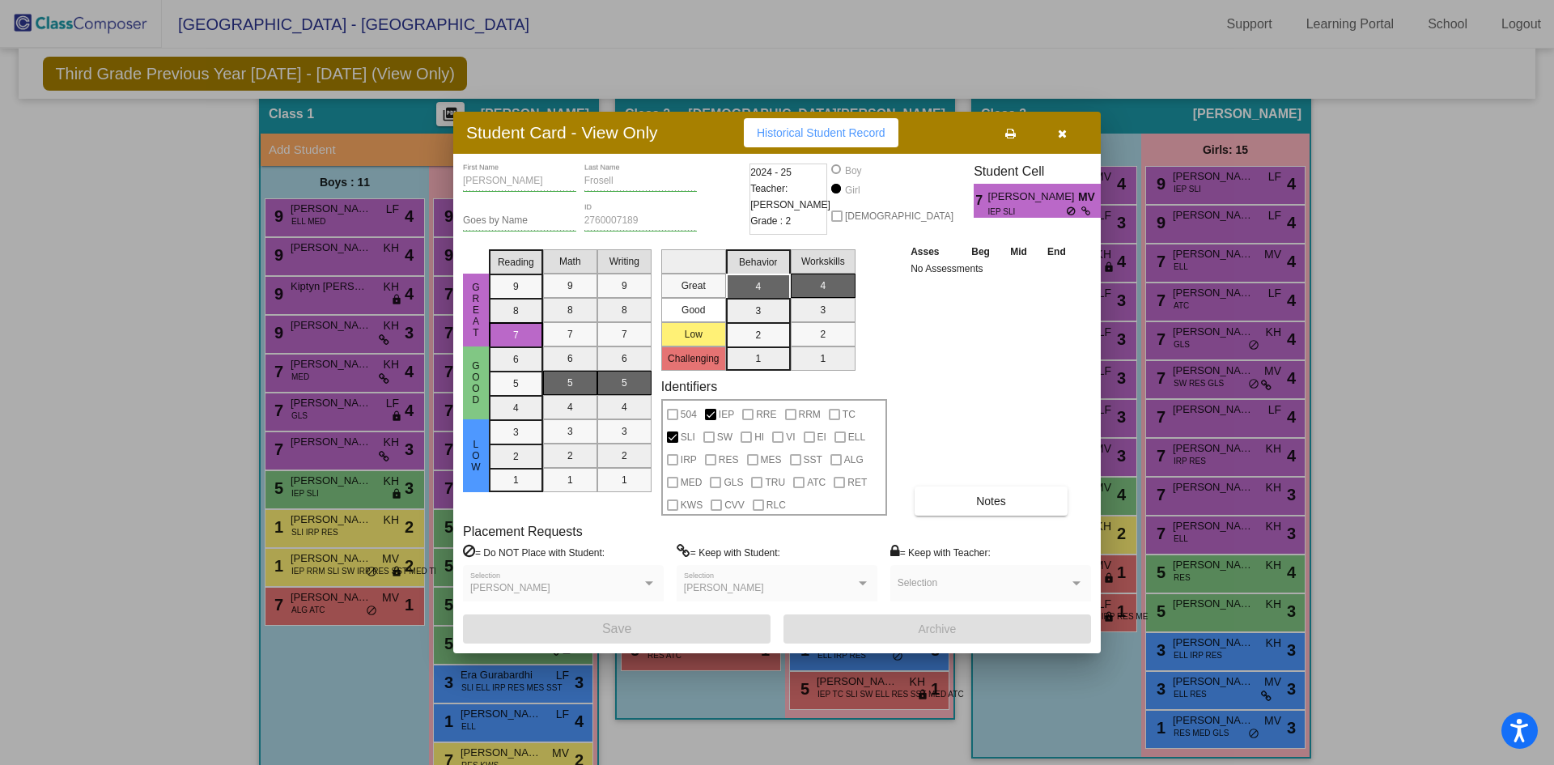
click at [1064, 134] on icon "button" at bounding box center [1062, 133] width 9 height 11
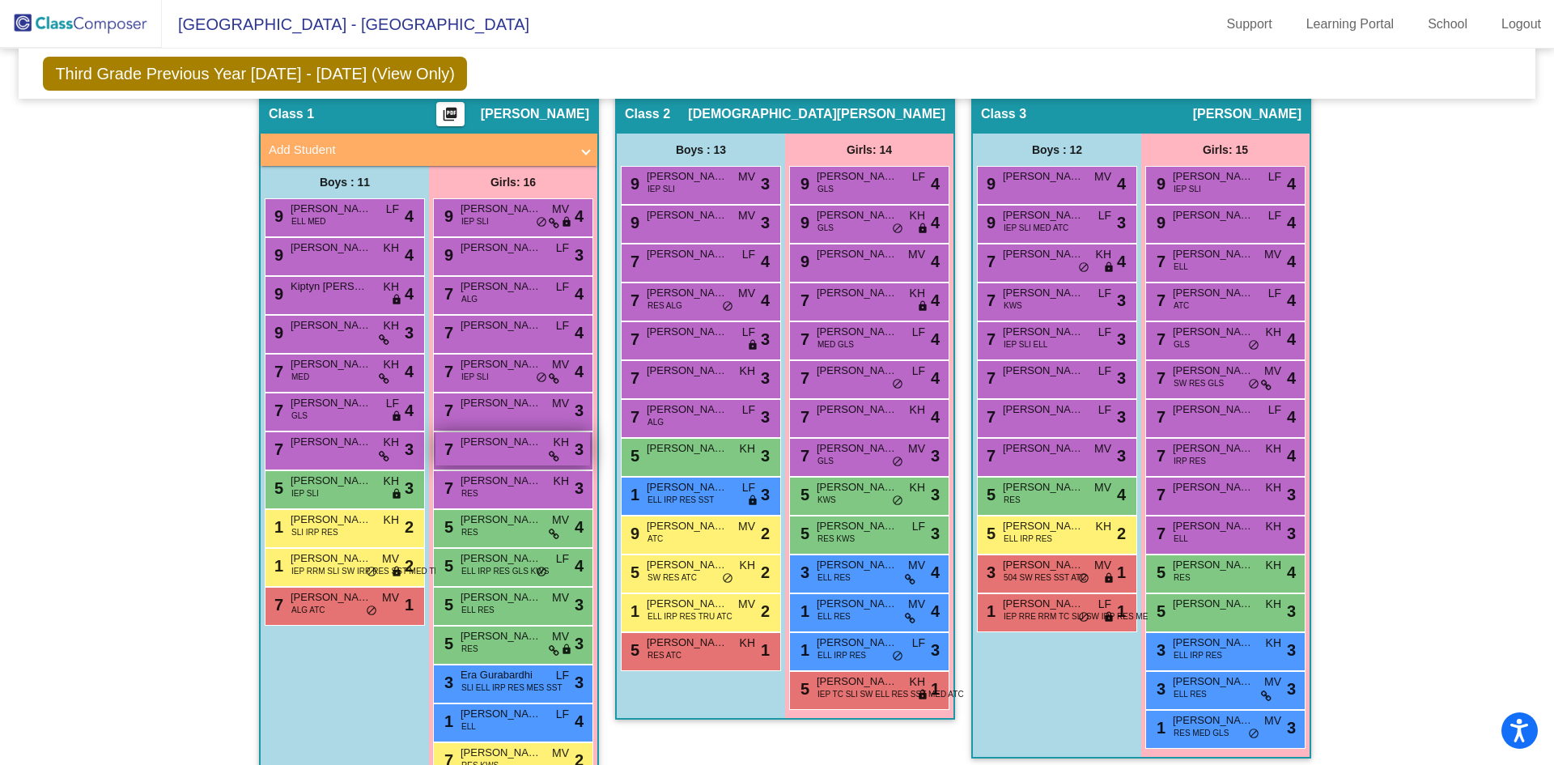
click at [510, 449] on span "[PERSON_NAME]" at bounding box center [500, 442] width 81 height 16
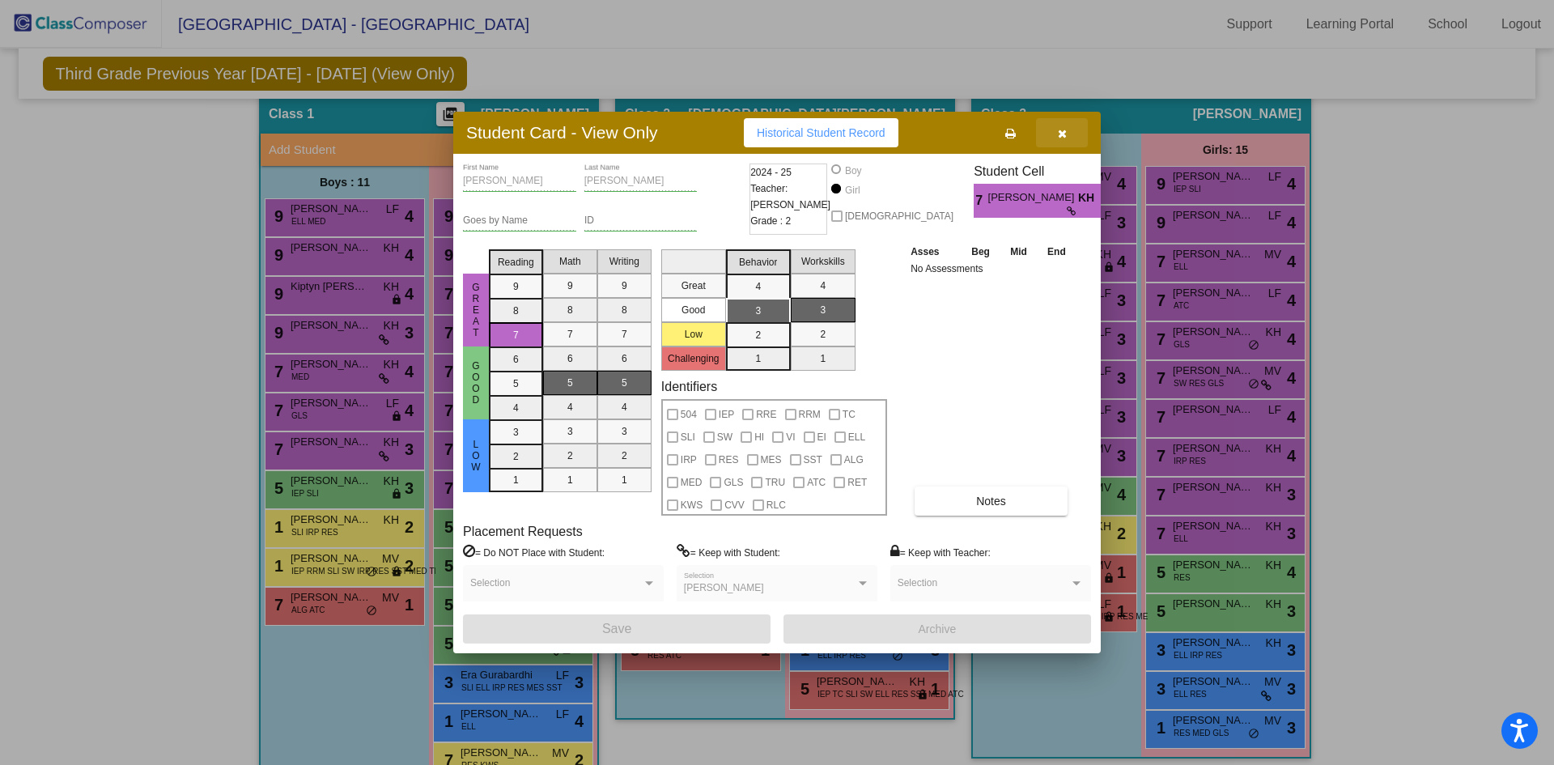
click at [1063, 132] on icon "button" at bounding box center [1062, 133] width 9 height 11
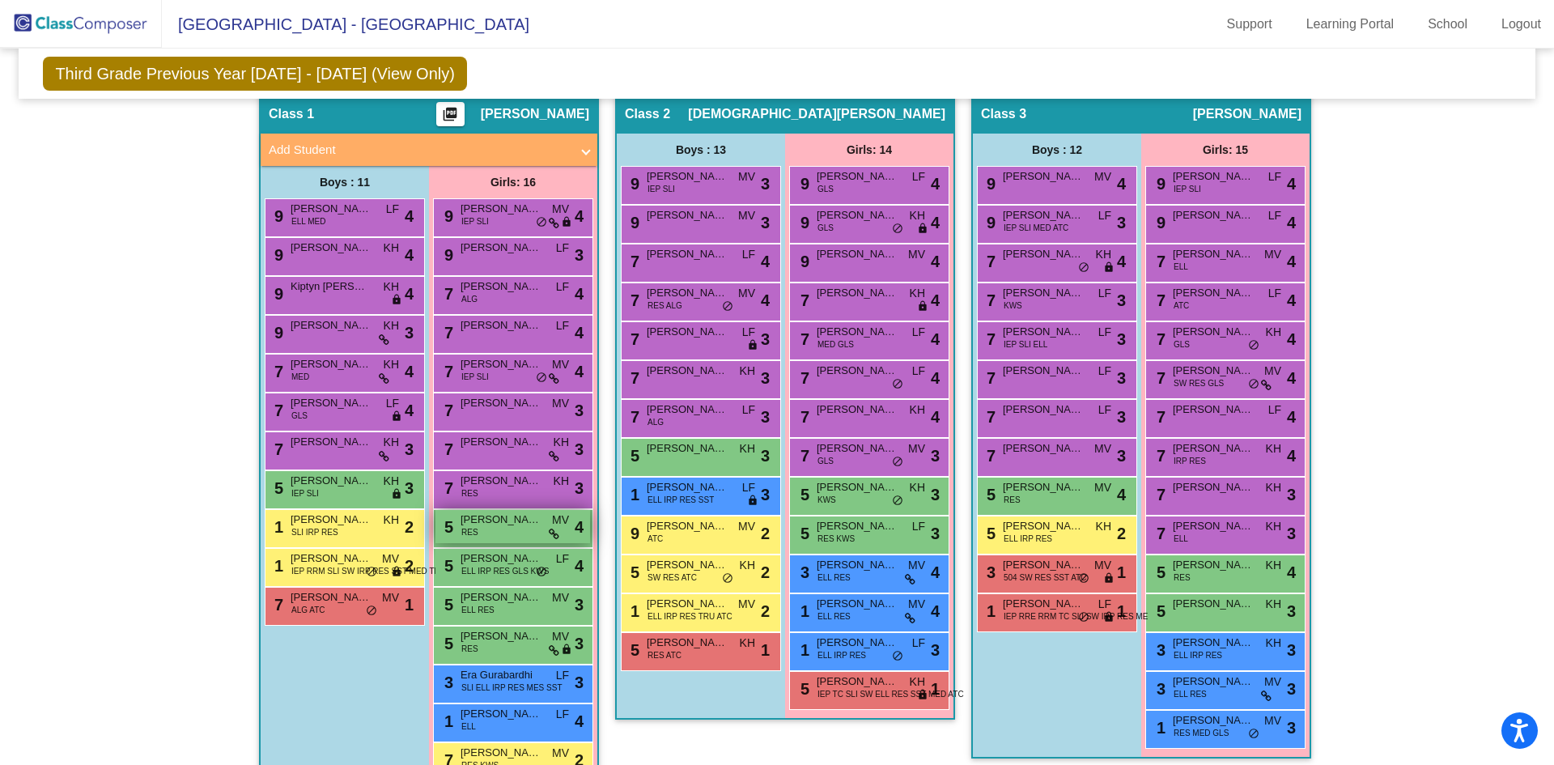
click at [510, 532] on div "5 [PERSON_NAME] RES MV lock do_not_disturb_alt 4" at bounding box center [512, 526] width 155 height 33
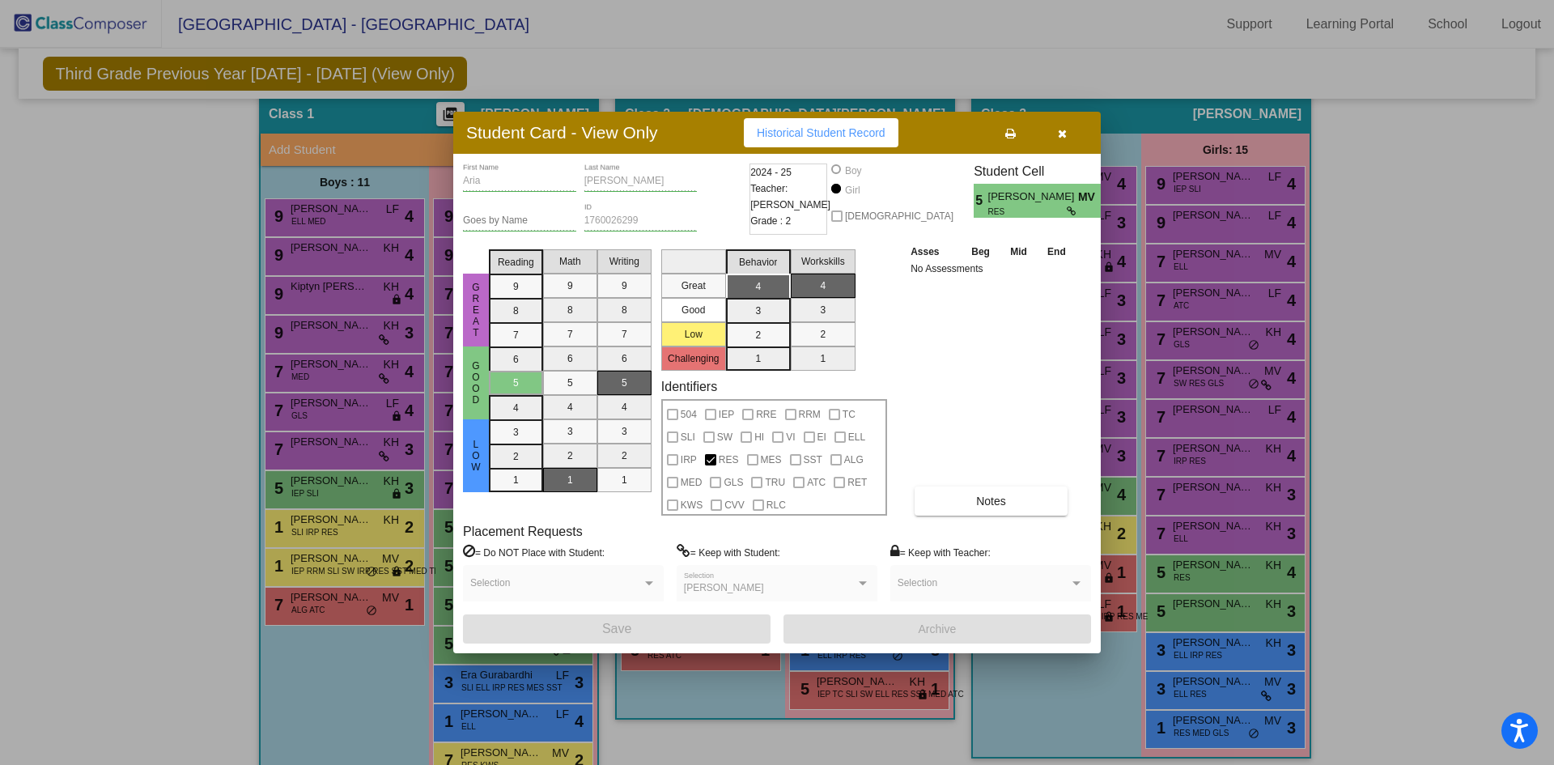
click at [1060, 131] on icon "button" at bounding box center [1062, 133] width 9 height 11
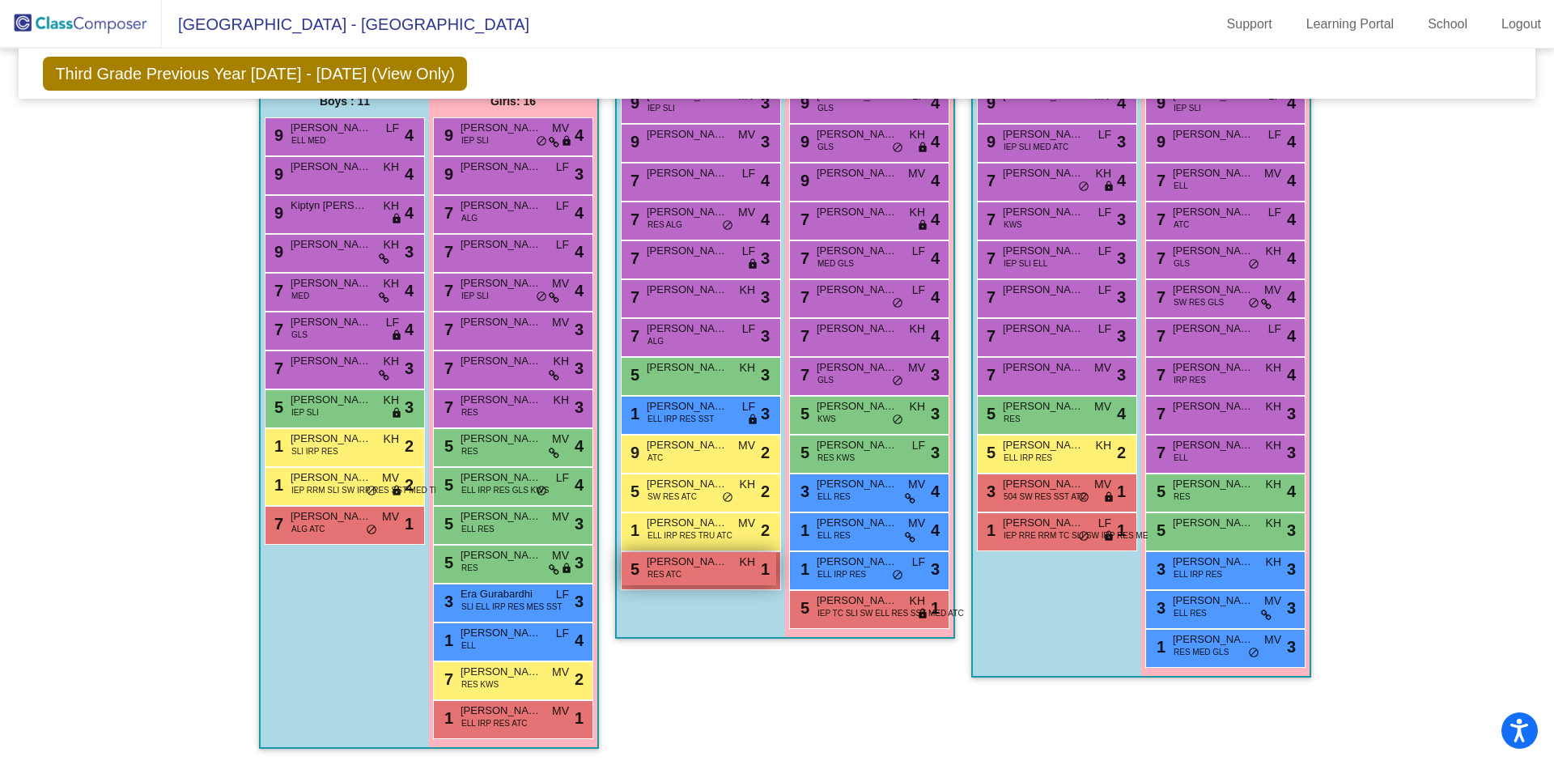
scroll to position [133, 0]
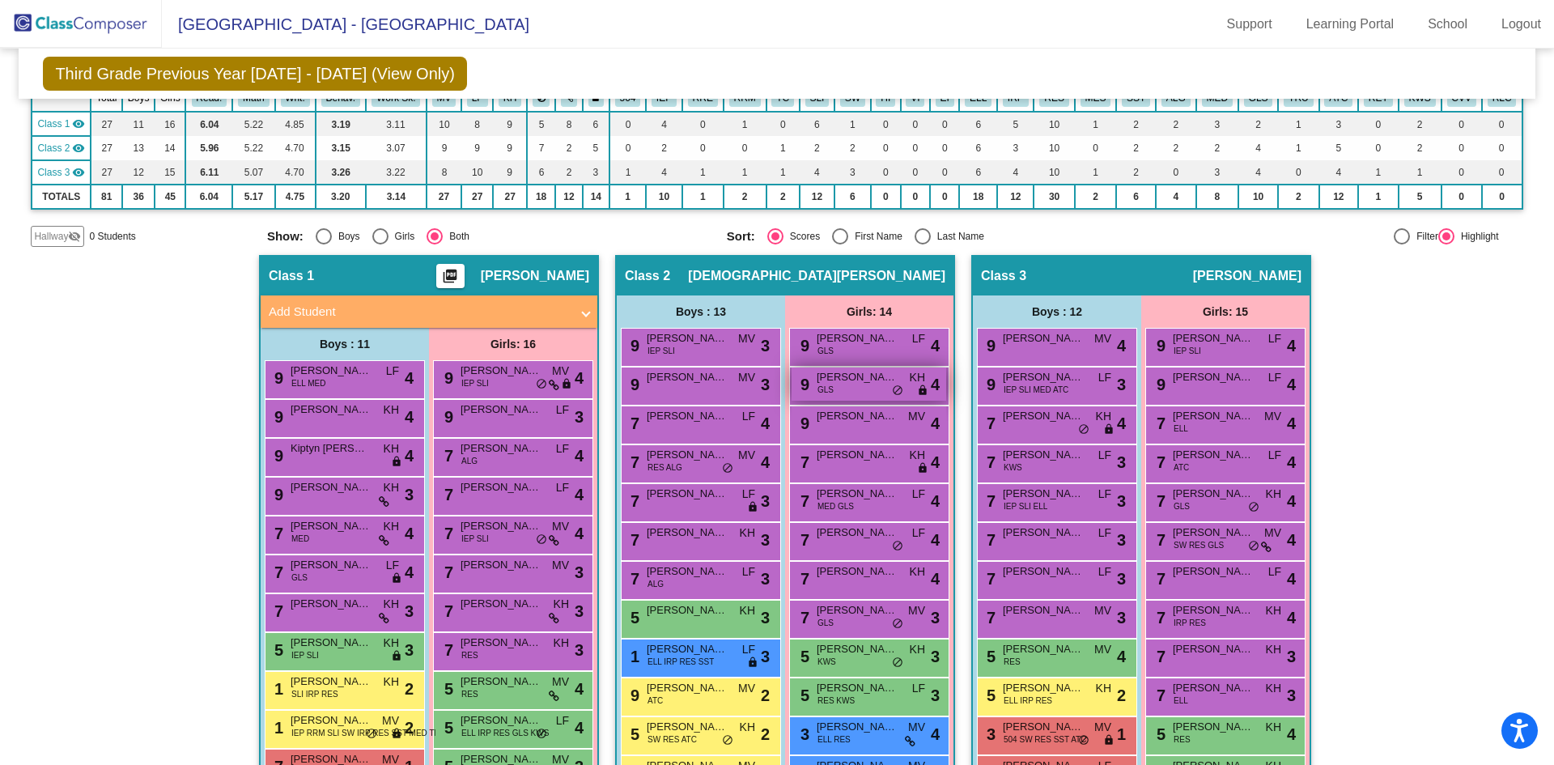
click at [862, 384] on span "[PERSON_NAME] Tuscany" at bounding box center [856, 377] width 81 height 16
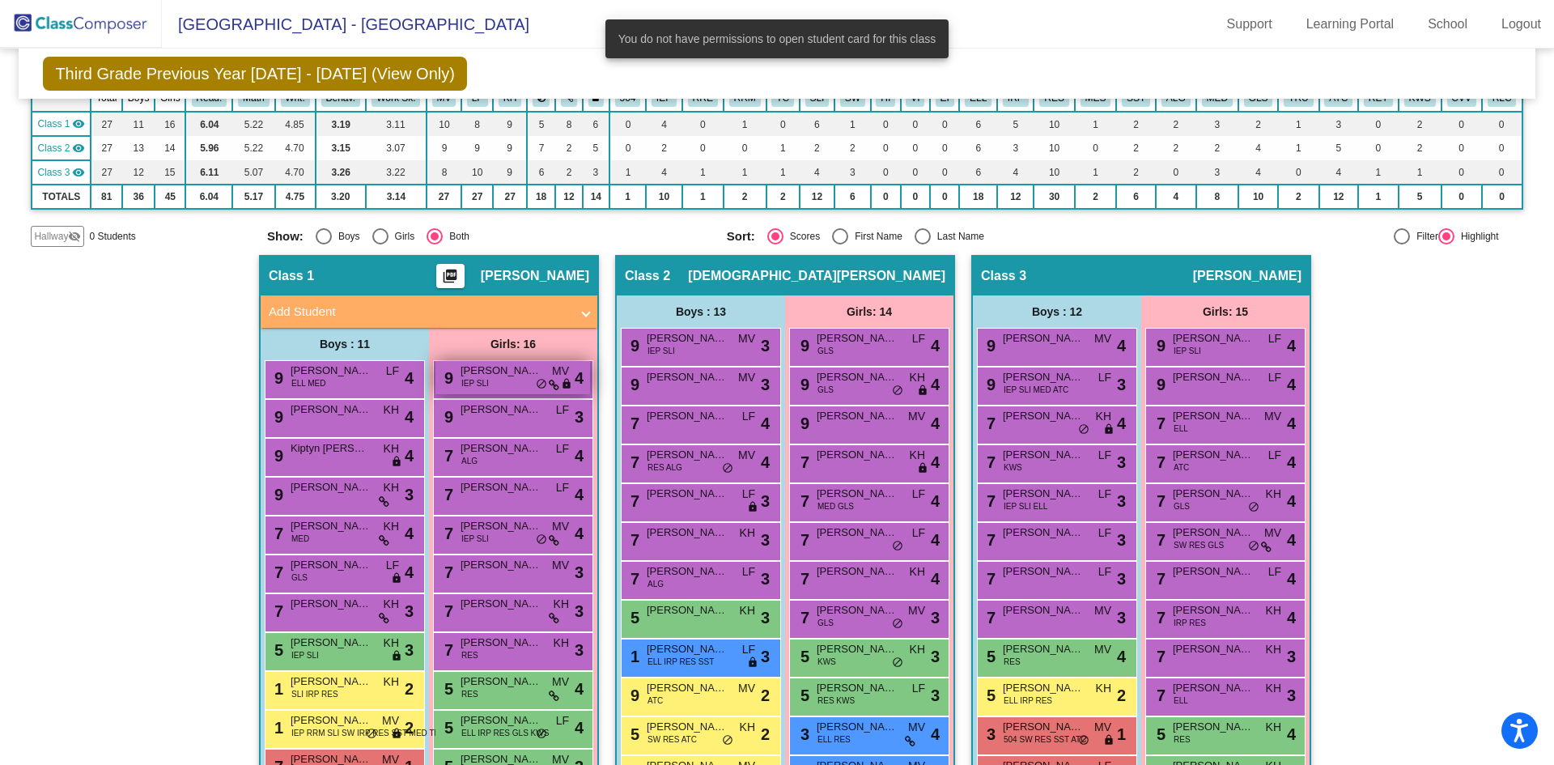
click at [473, 380] on span "IEP SLI" at bounding box center [475, 383] width 28 height 12
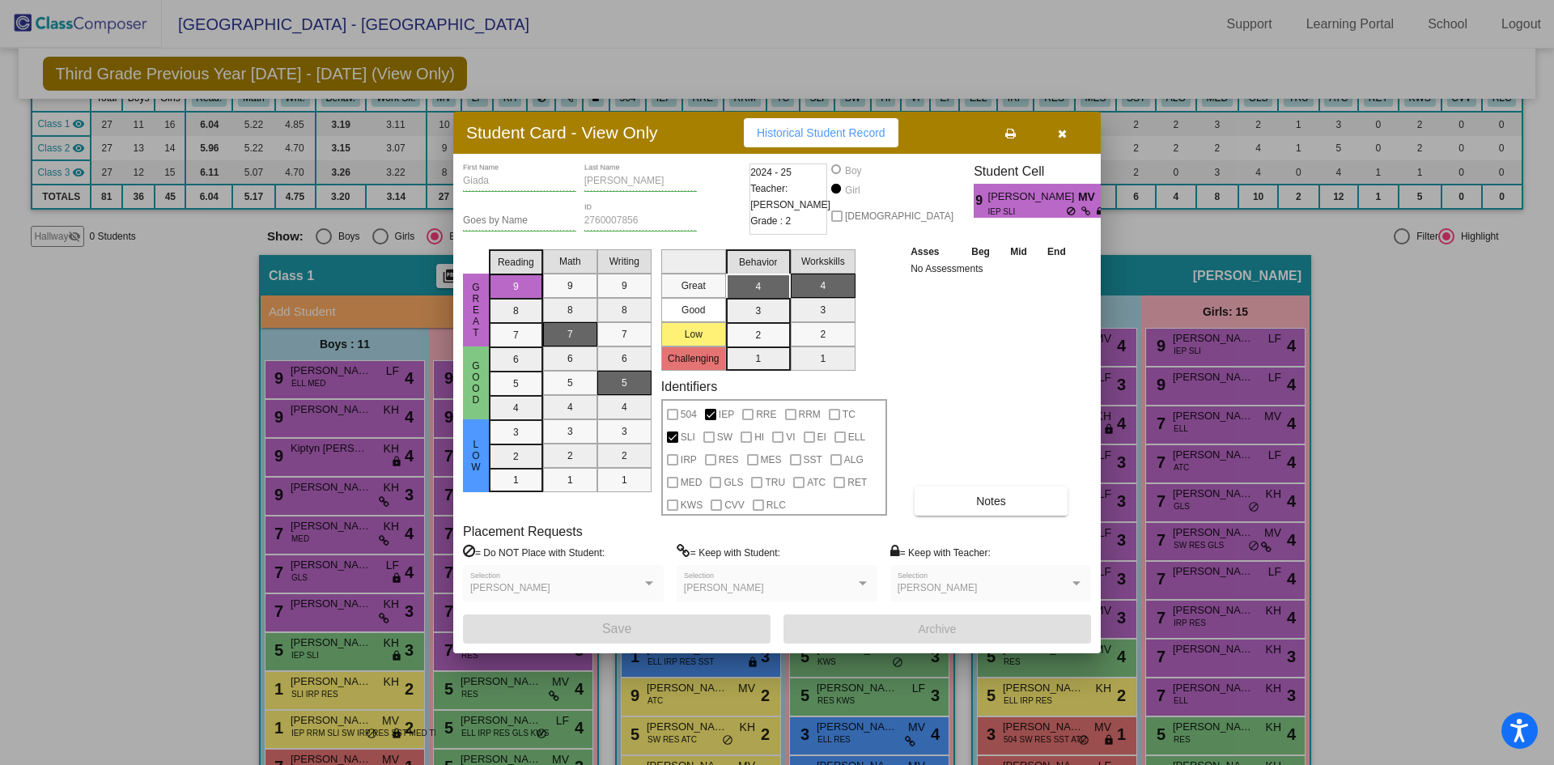
click at [1062, 134] on icon "button" at bounding box center [1062, 133] width 9 height 11
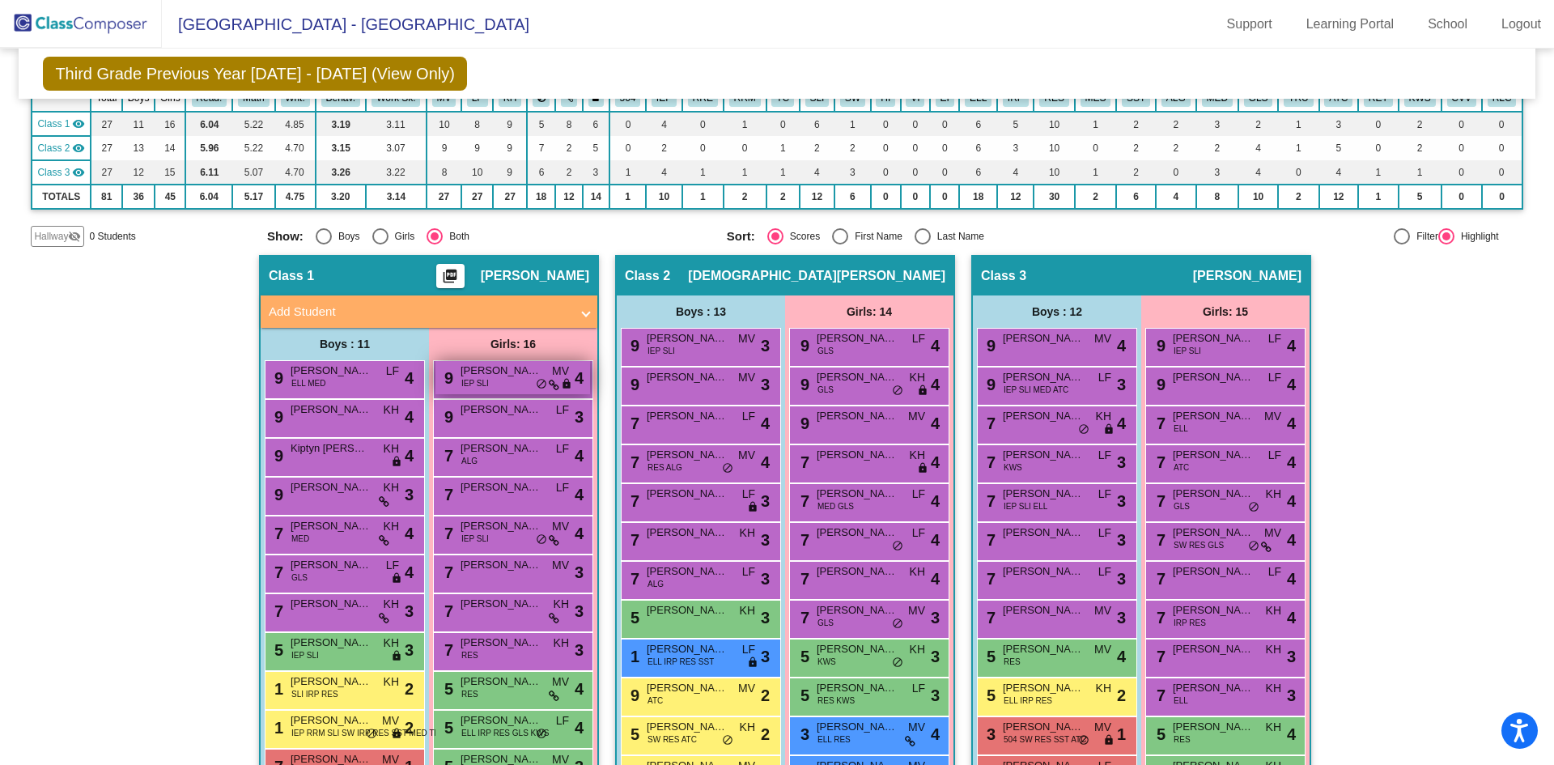
click at [495, 381] on div "9 [PERSON_NAME] IEP SLI MV lock do_not_disturb_alt 4" at bounding box center [512, 377] width 155 height 33
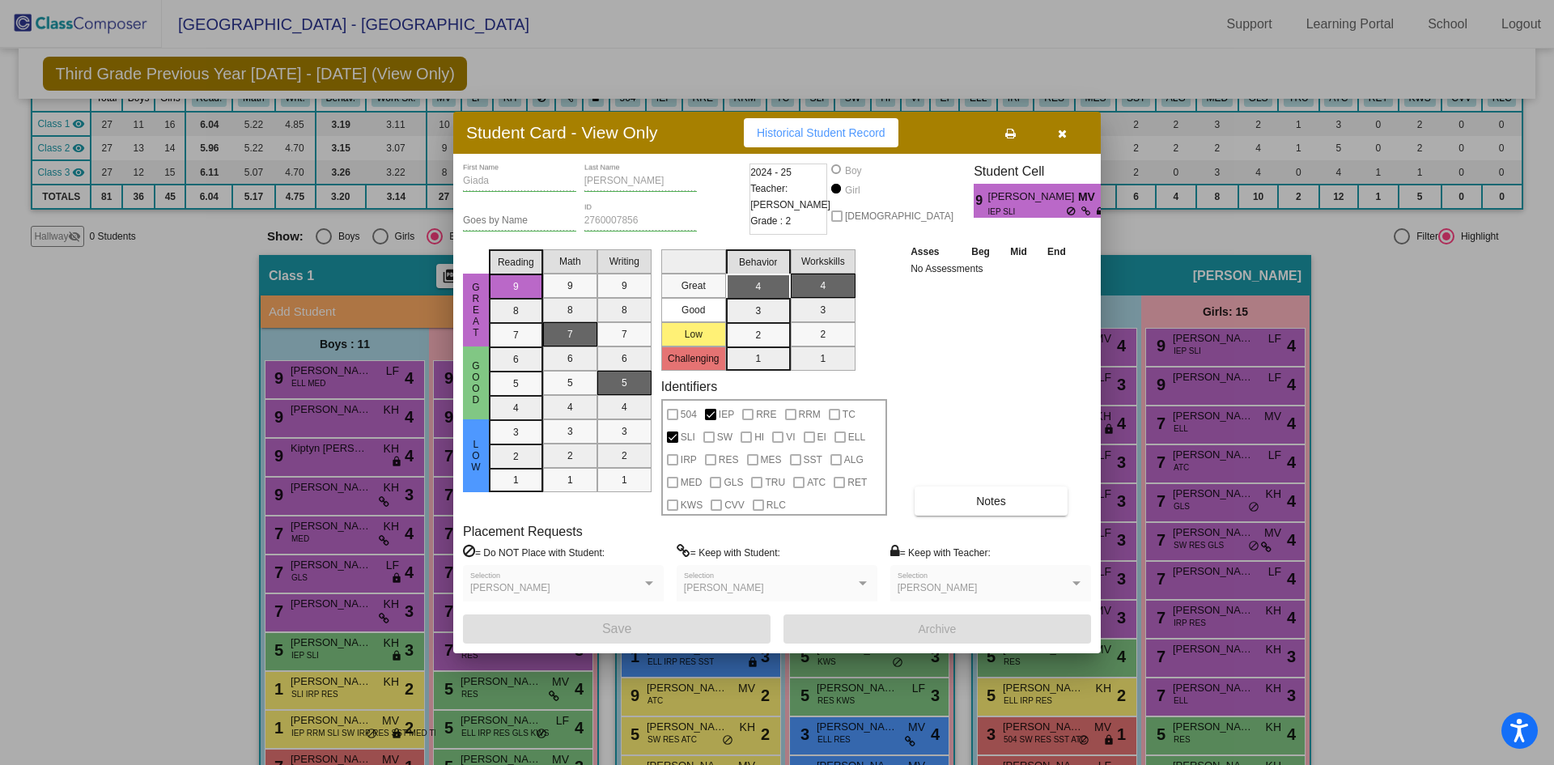
click at [1060, 133] on icon "button" at bounding box center [1062, 133] width 9 height 11
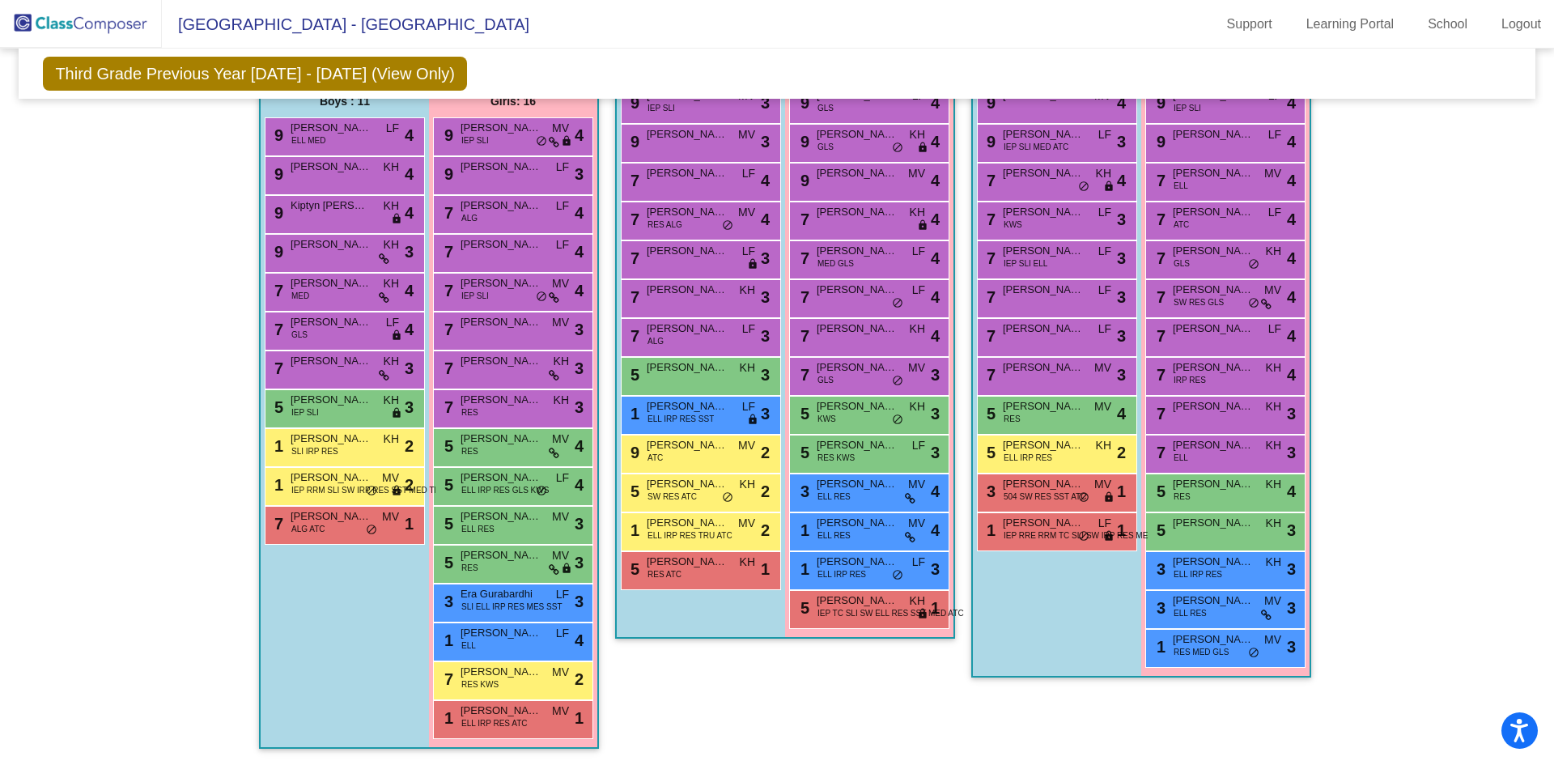
scroll to position [0, 0]
